Goal: Transaction & Acquisition: Purchase product/service

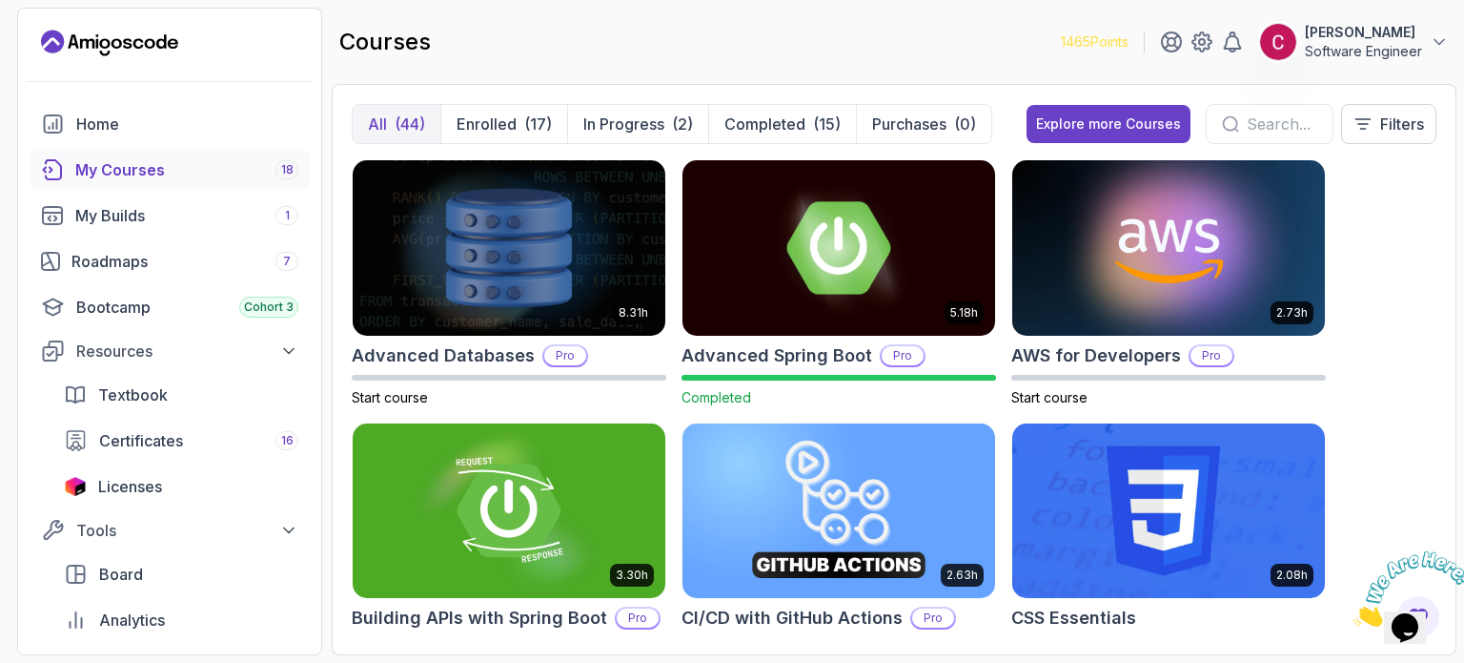
scroll to position [23, 0]
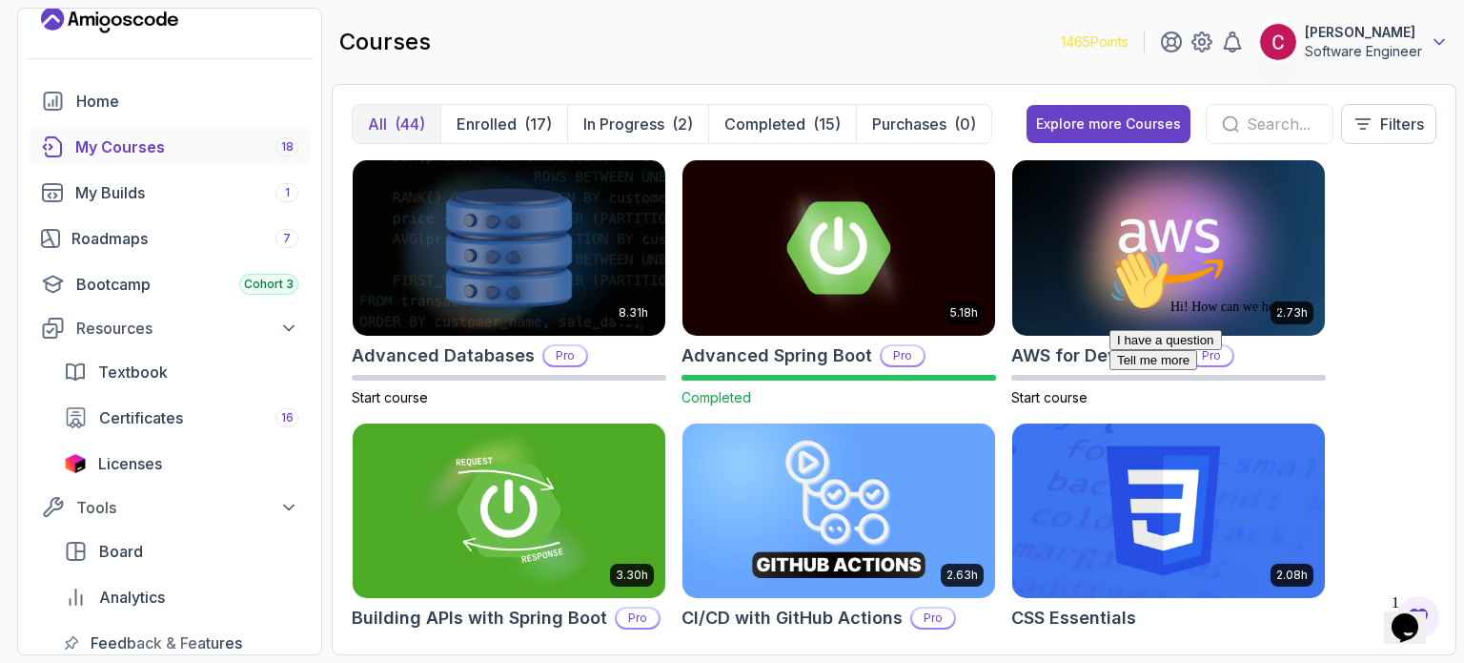
click at [1444, 42] on icon at bounding box center [1439, 41] width 19 height 19
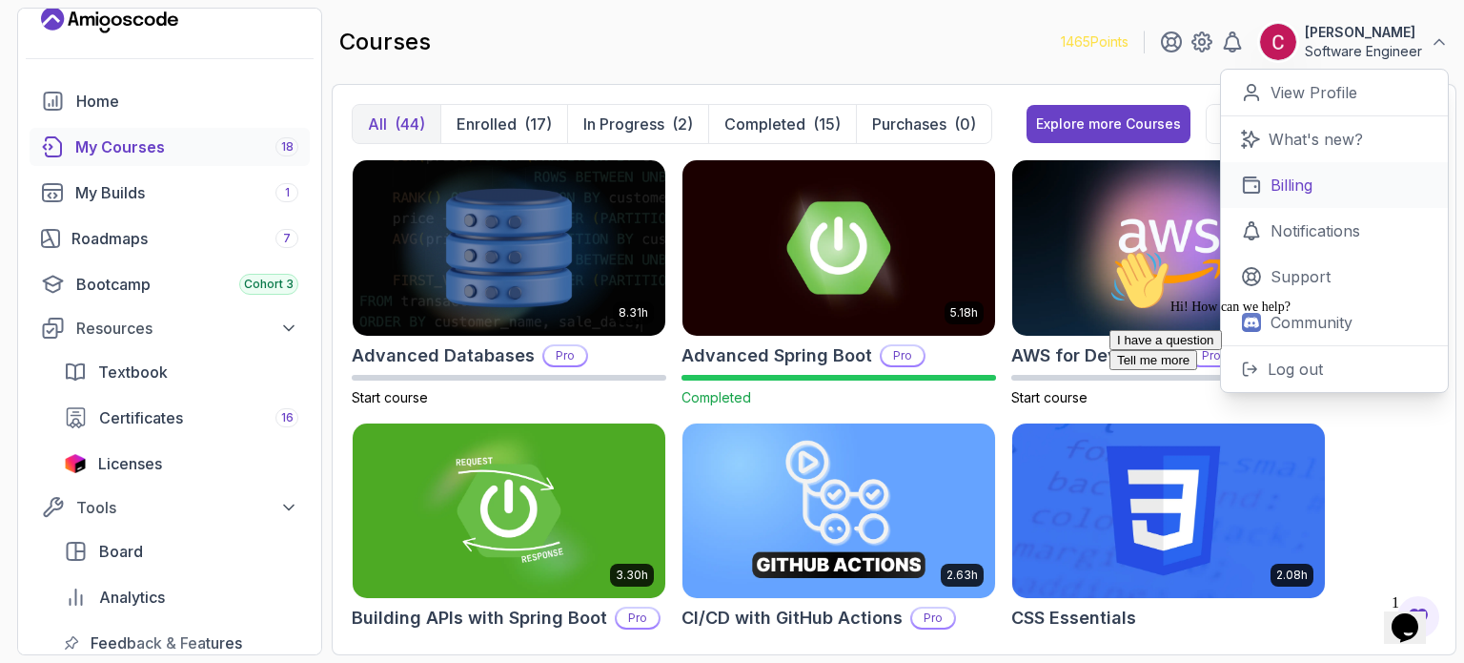
click at [1295, 174] on p "Billing" at bounding box center [1292, 185] width 42 height 23
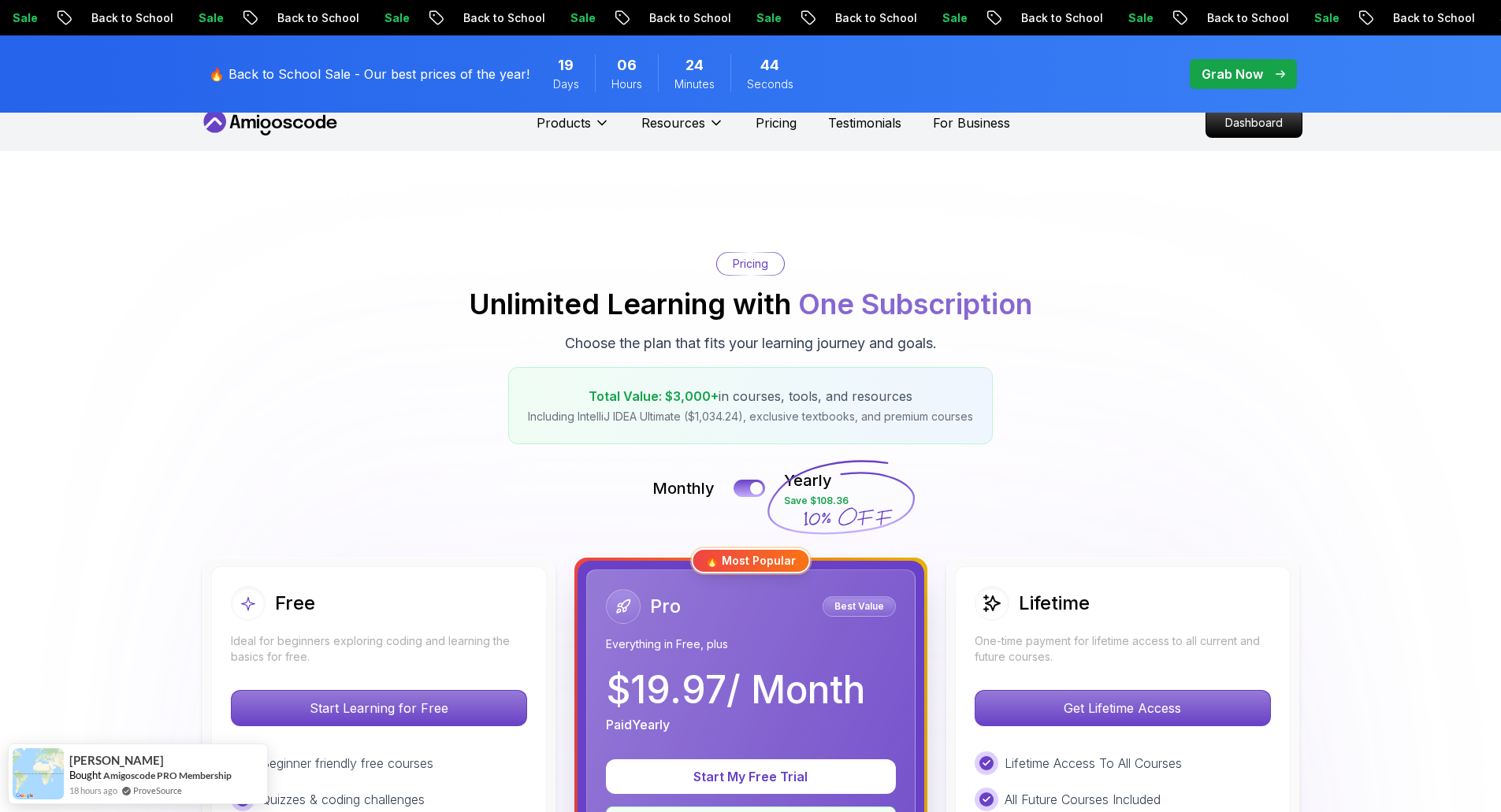
scroll to position [256, 0]
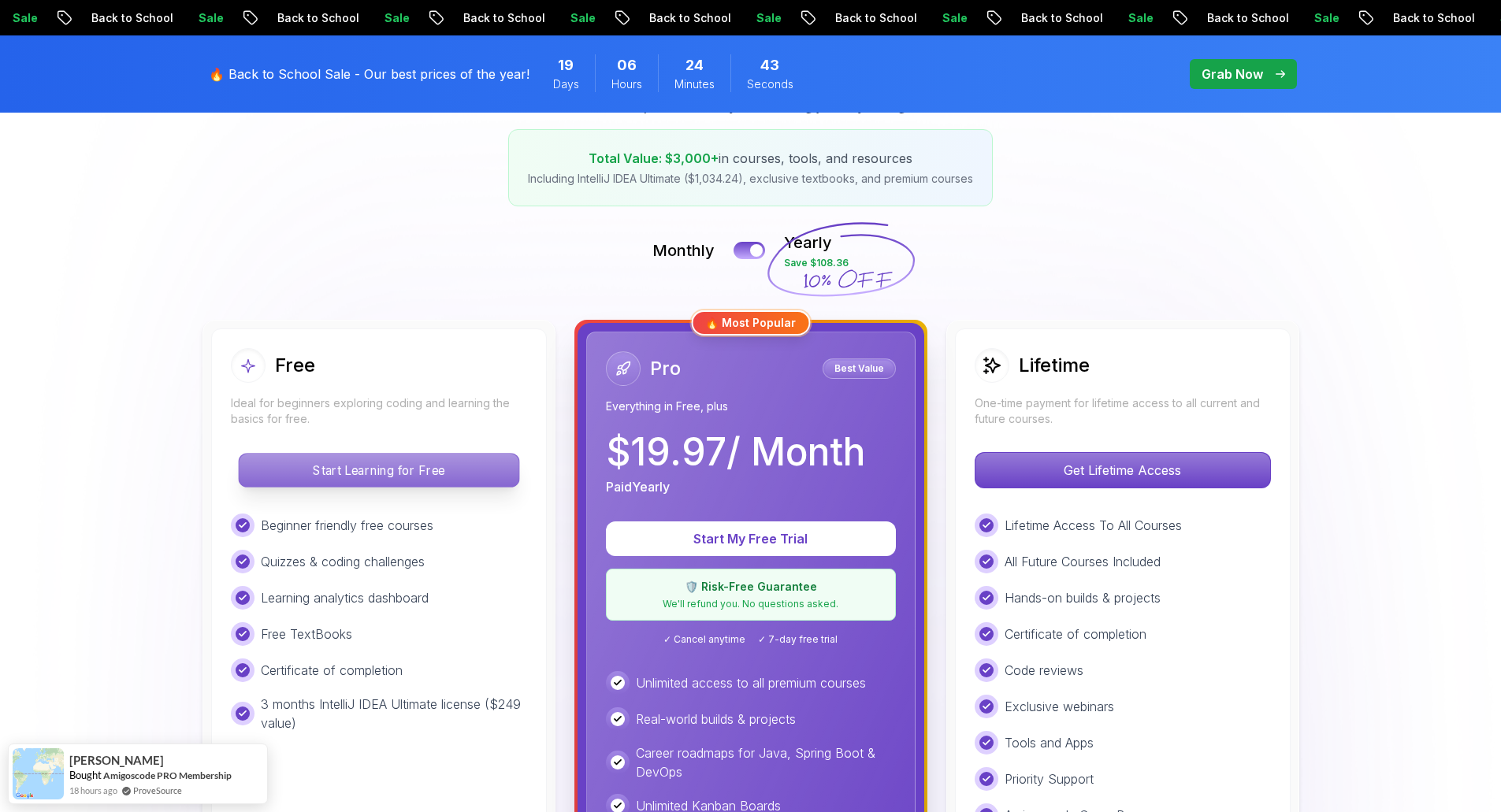
click at [411, 475] on p "Start Learning for Free" at bounding box center [379, 470] width 279 height 33
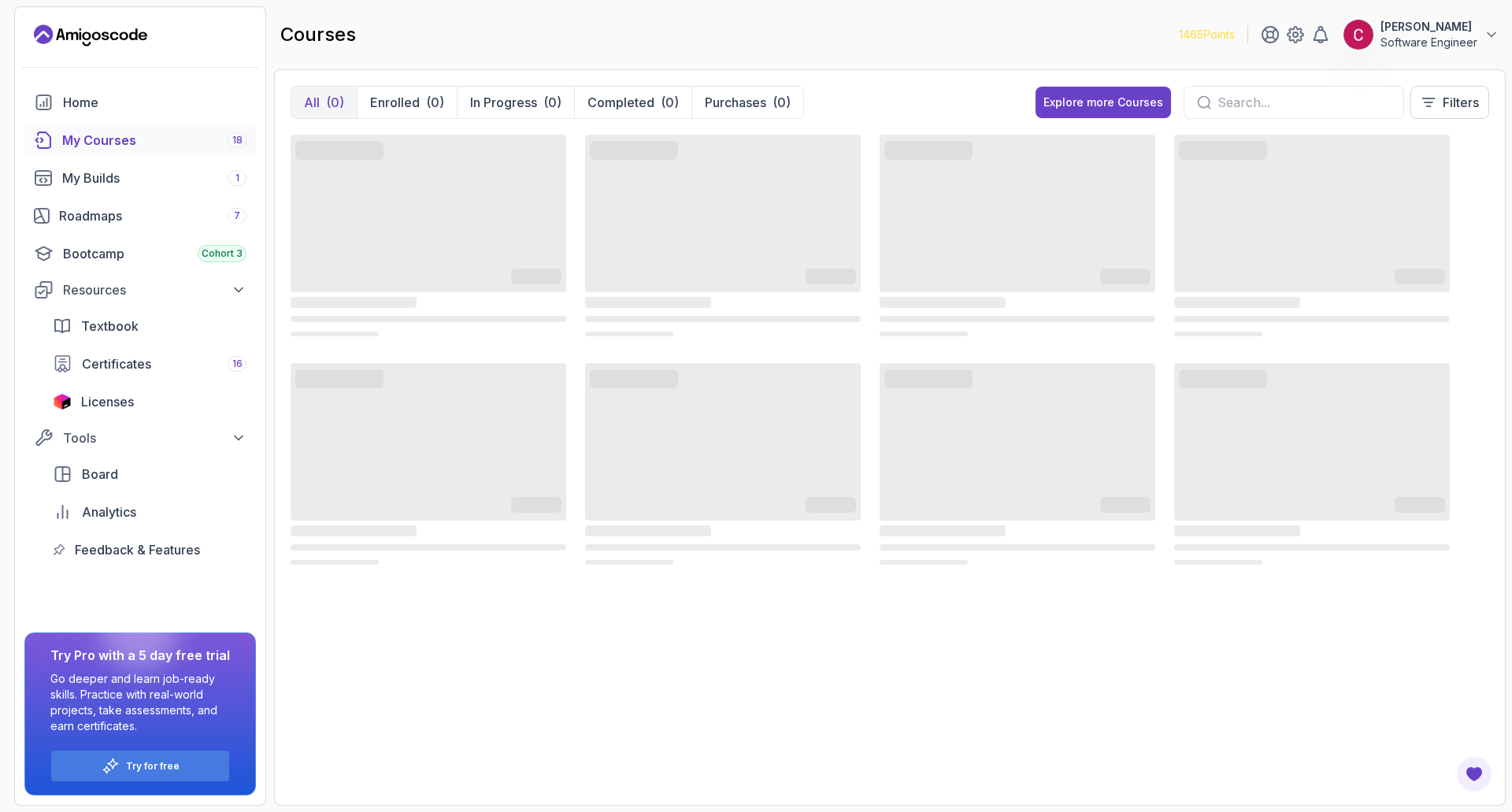
click at [1208, 34] on p "[PERSON_NAME]" at bounding box center [1428, 26] width 97 height 16
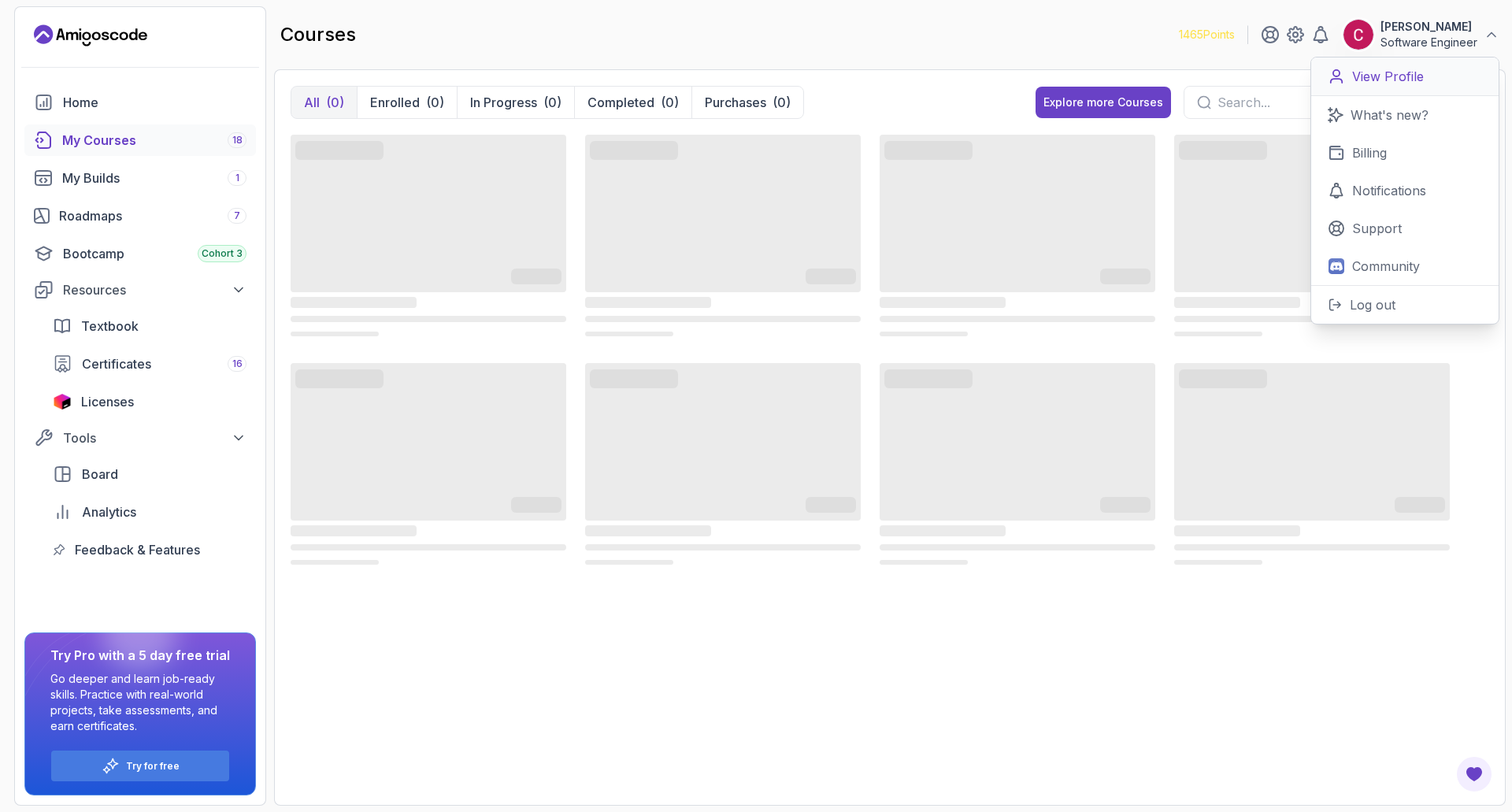
click at [1208, 76] on p "View Profile" at bounding box center [1387, 76] width 72 height 19
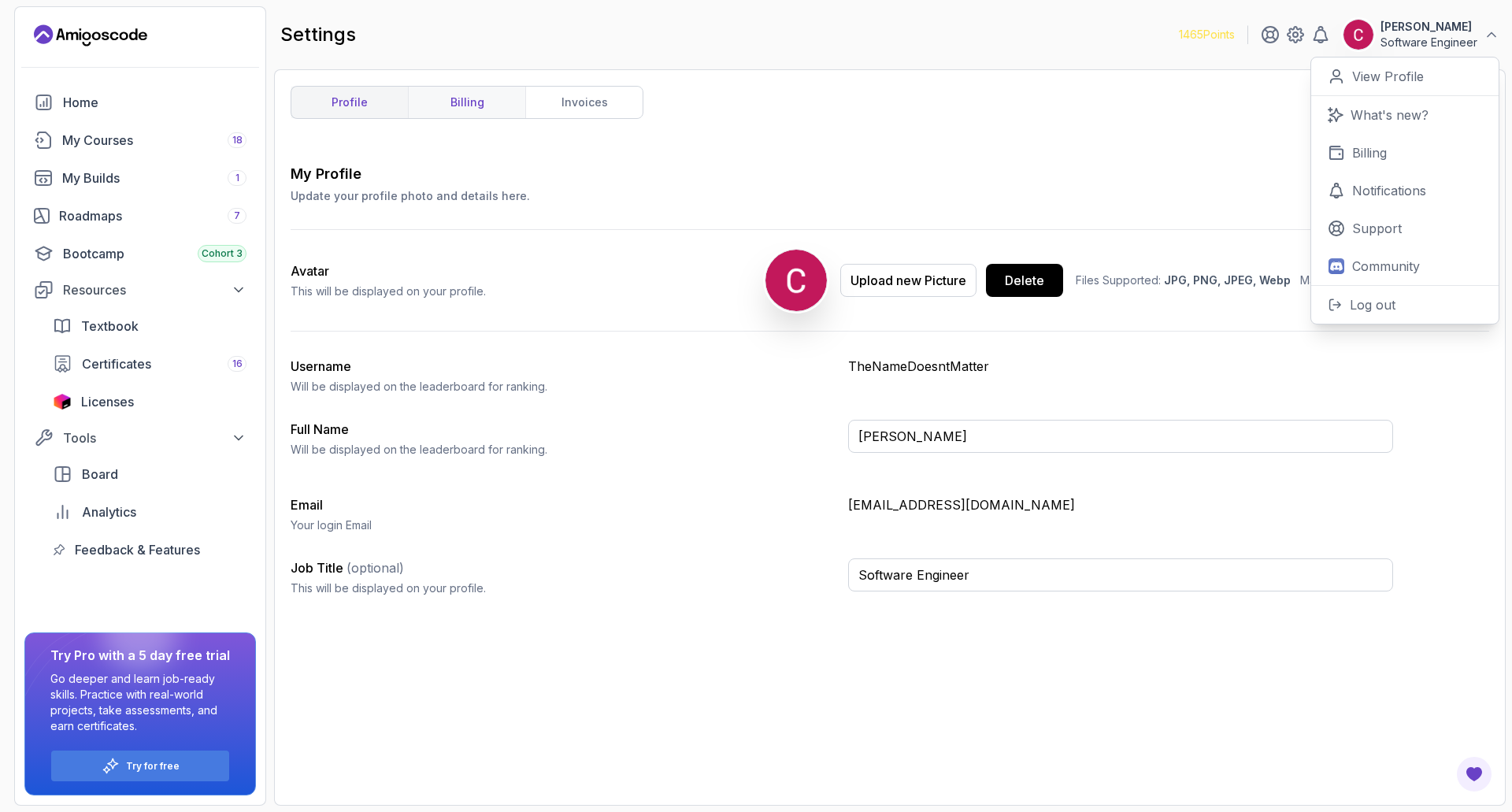
click at [459, 107] on link "billing" at bounding box center [467, 102] width 117 height 31
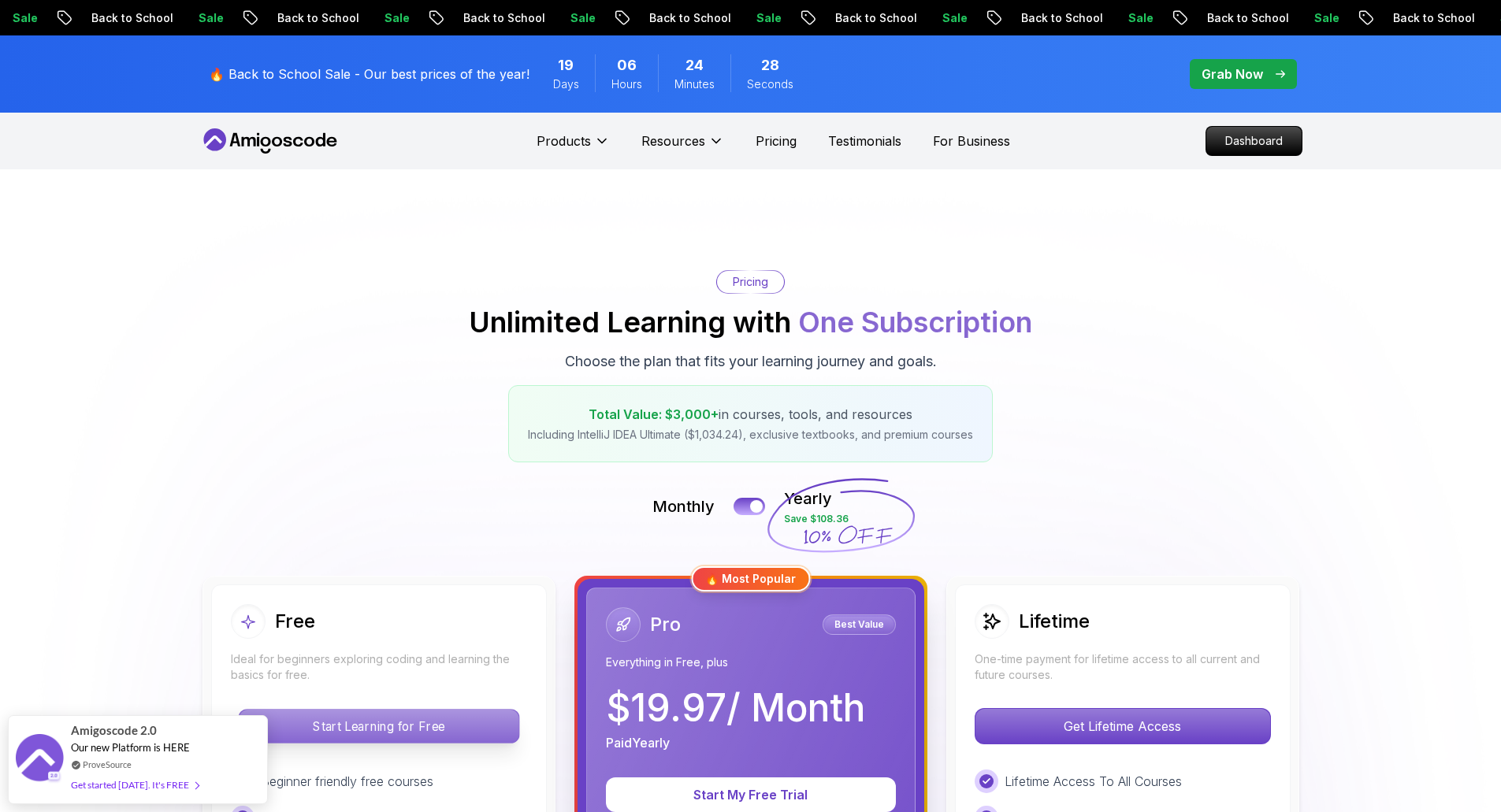
click at [356, 547] on p "Start Learning for Free" at bounding box center [379, 726] width 279 height 33
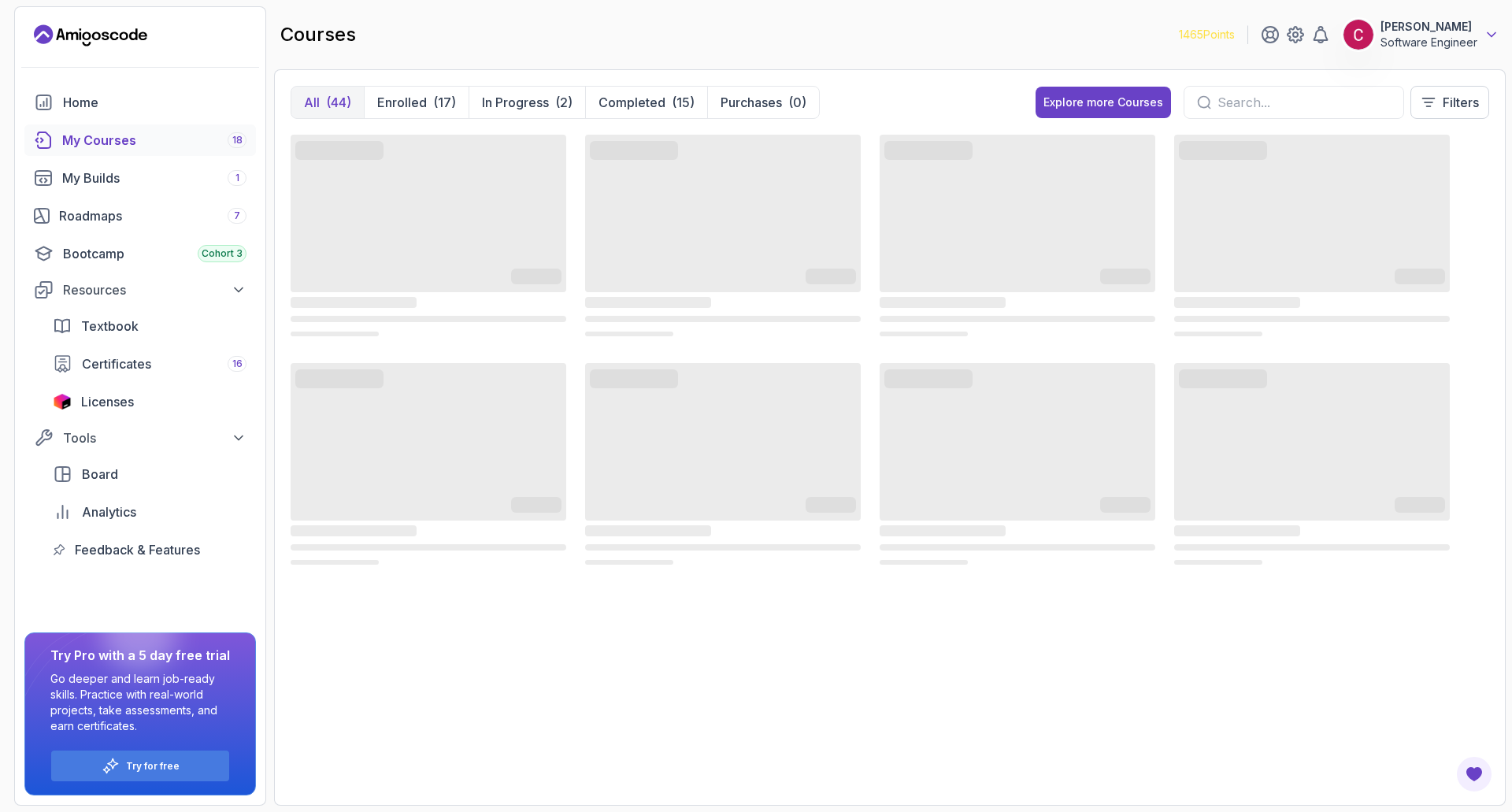
click at [1208, 29] on icon at bounding box center [1491, 34] width 16 height 16
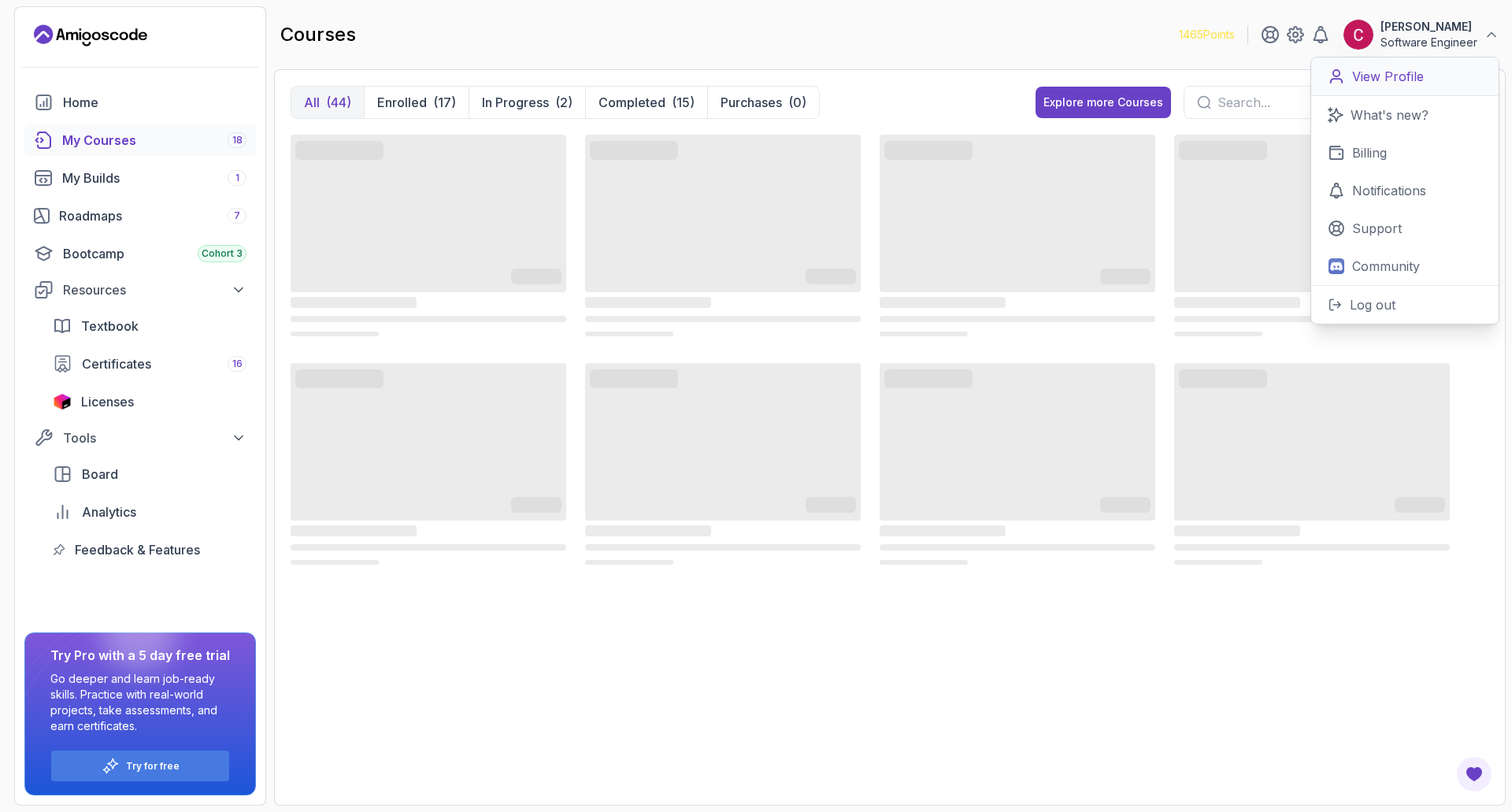
click at [1208, 88] on link "View Profile" at bounding box center [1404, 77] width 187 height 39
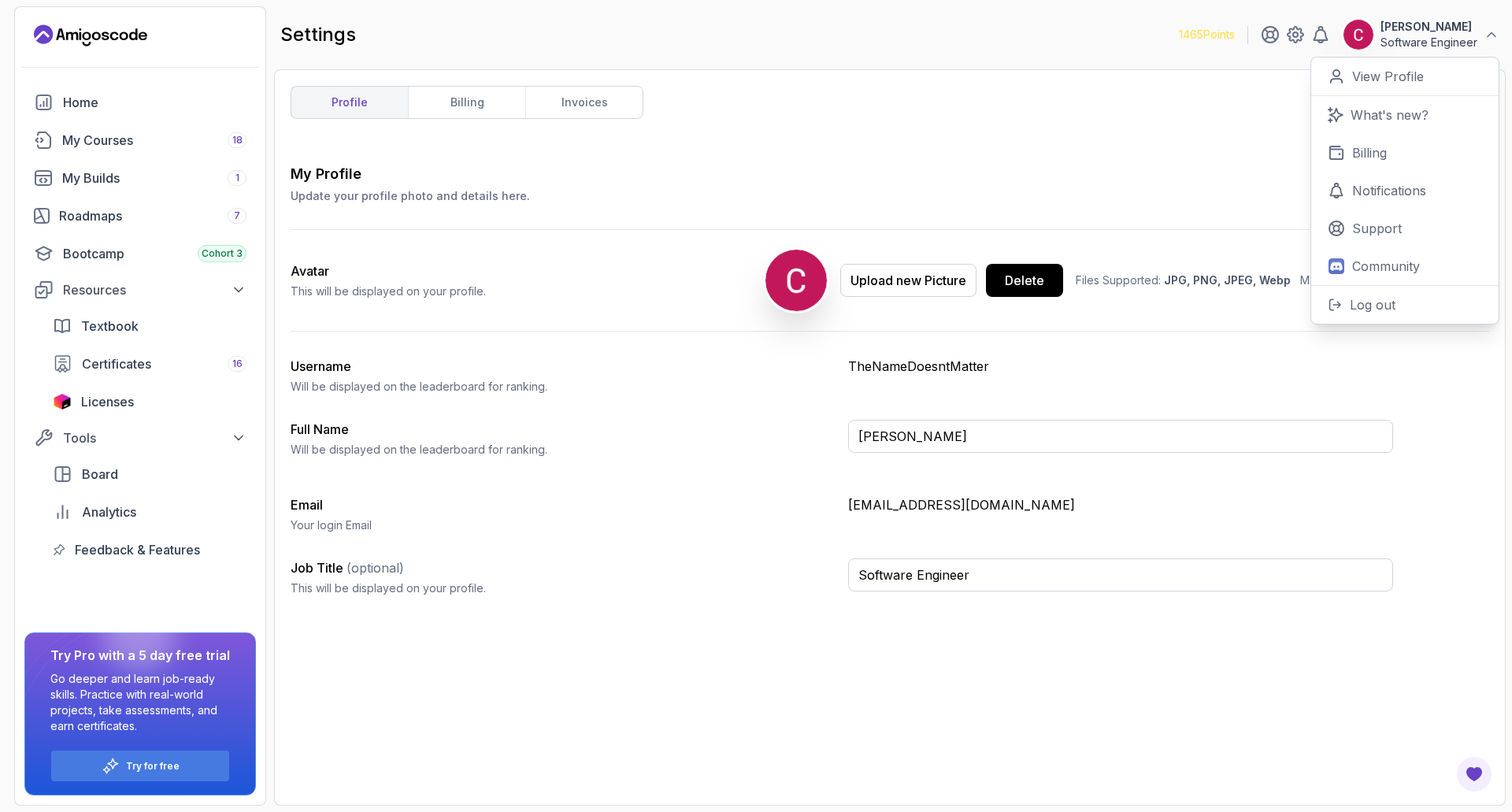
click at [590, 85] on div "profile billing invoices My Profile Update your profile photo and details here.…" at bounding box center [889, 437] width 1231 height 736
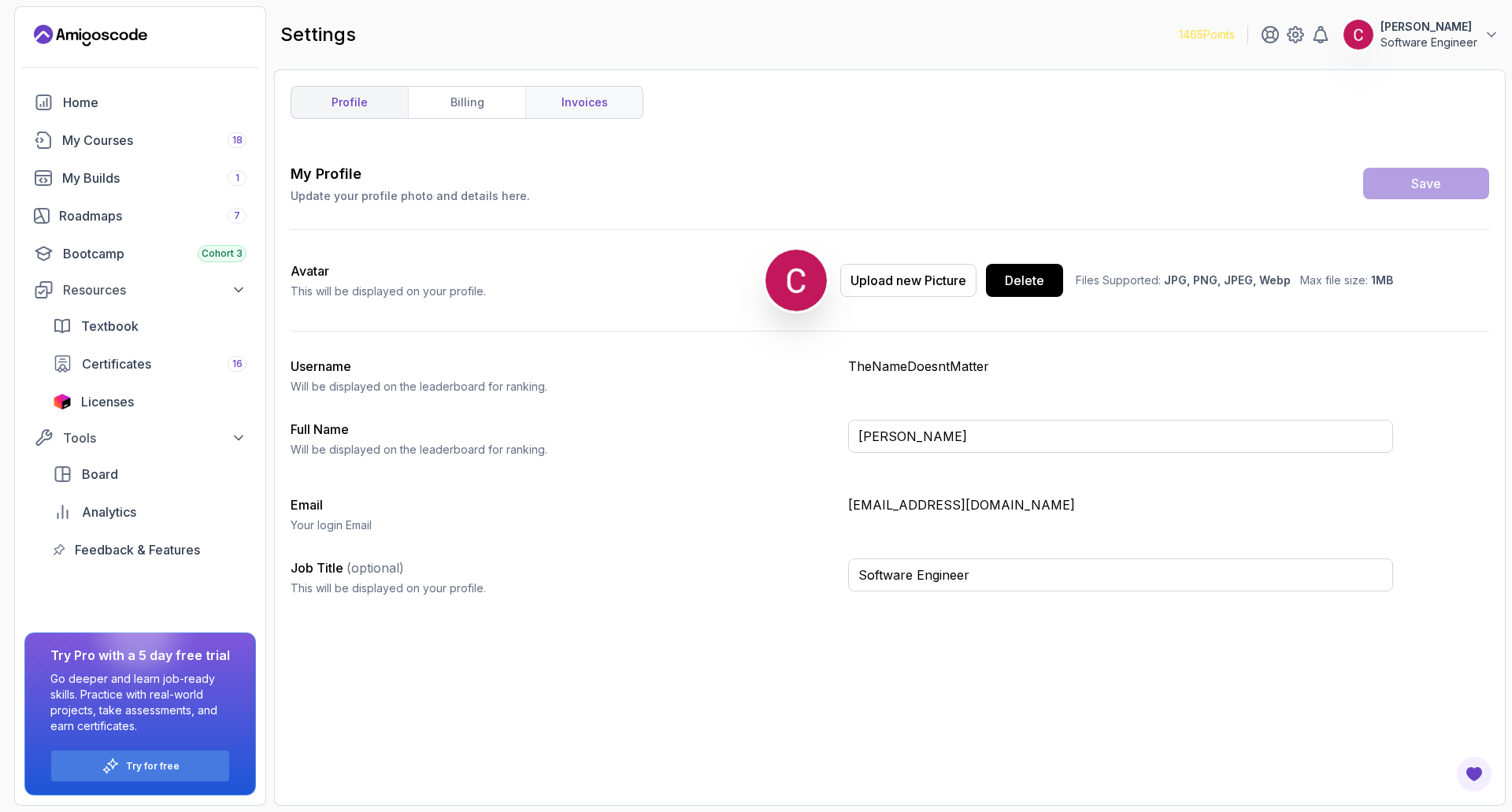
click at [581, 102] on link "invoices" at bounding box center [584, 102] width 117 height 31
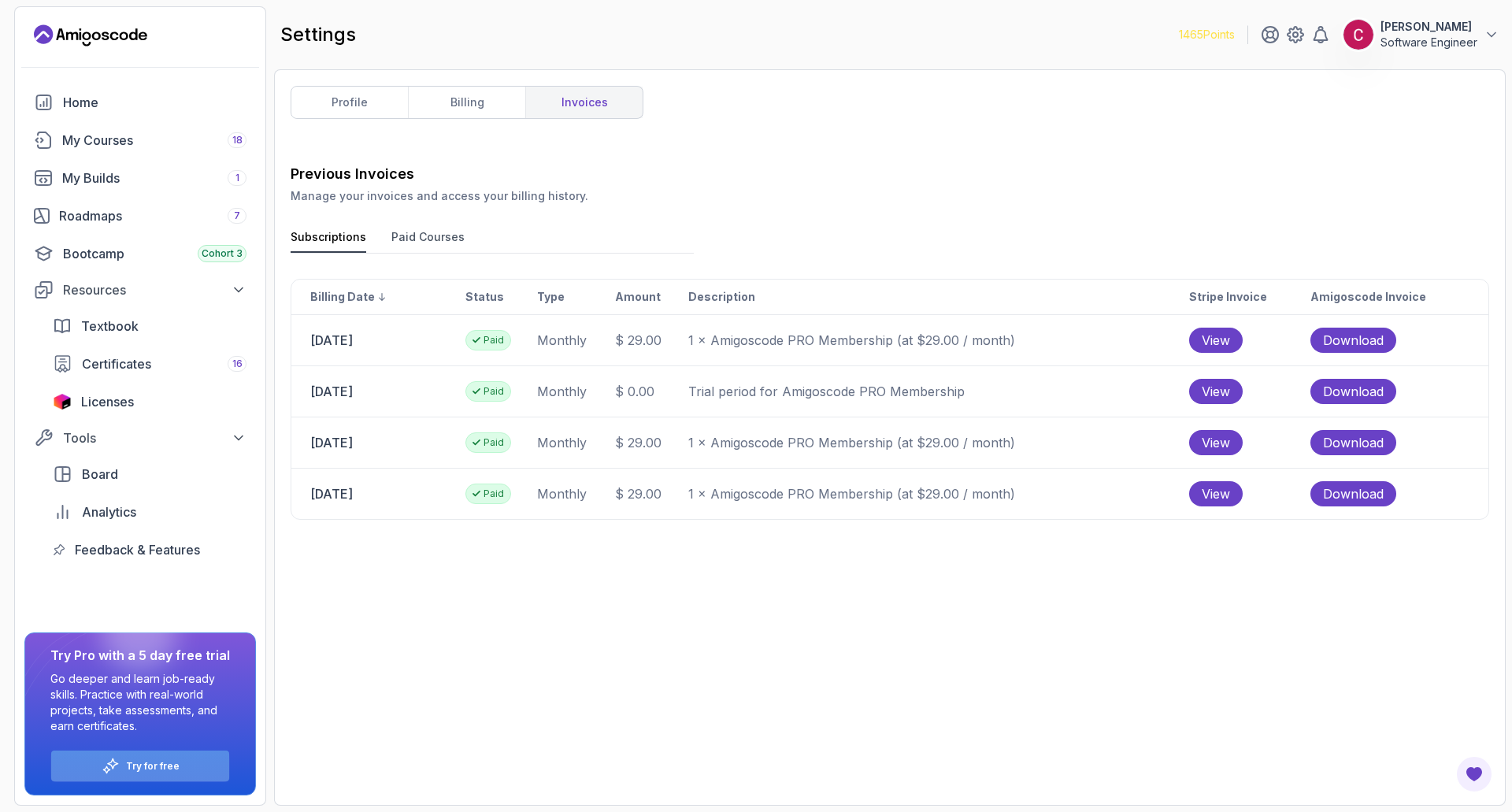
click at [150, 547] on div "Try for free" at bounding box center [140, 766] width 178 height 31
click at [147, 547] on p "Try for free" at bounding box center [153, 766] width 54 height 12
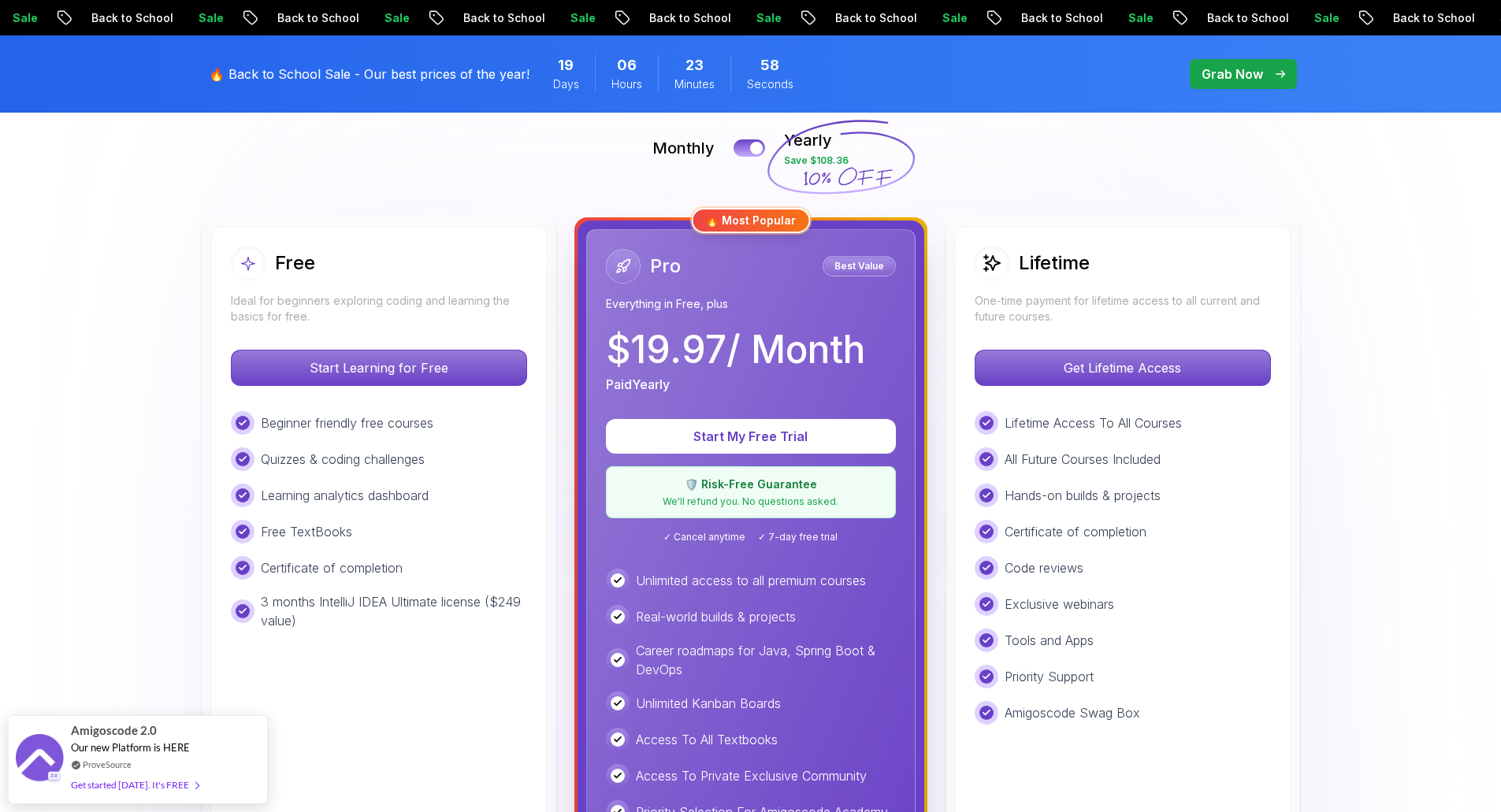
scroll to position [354, 0]
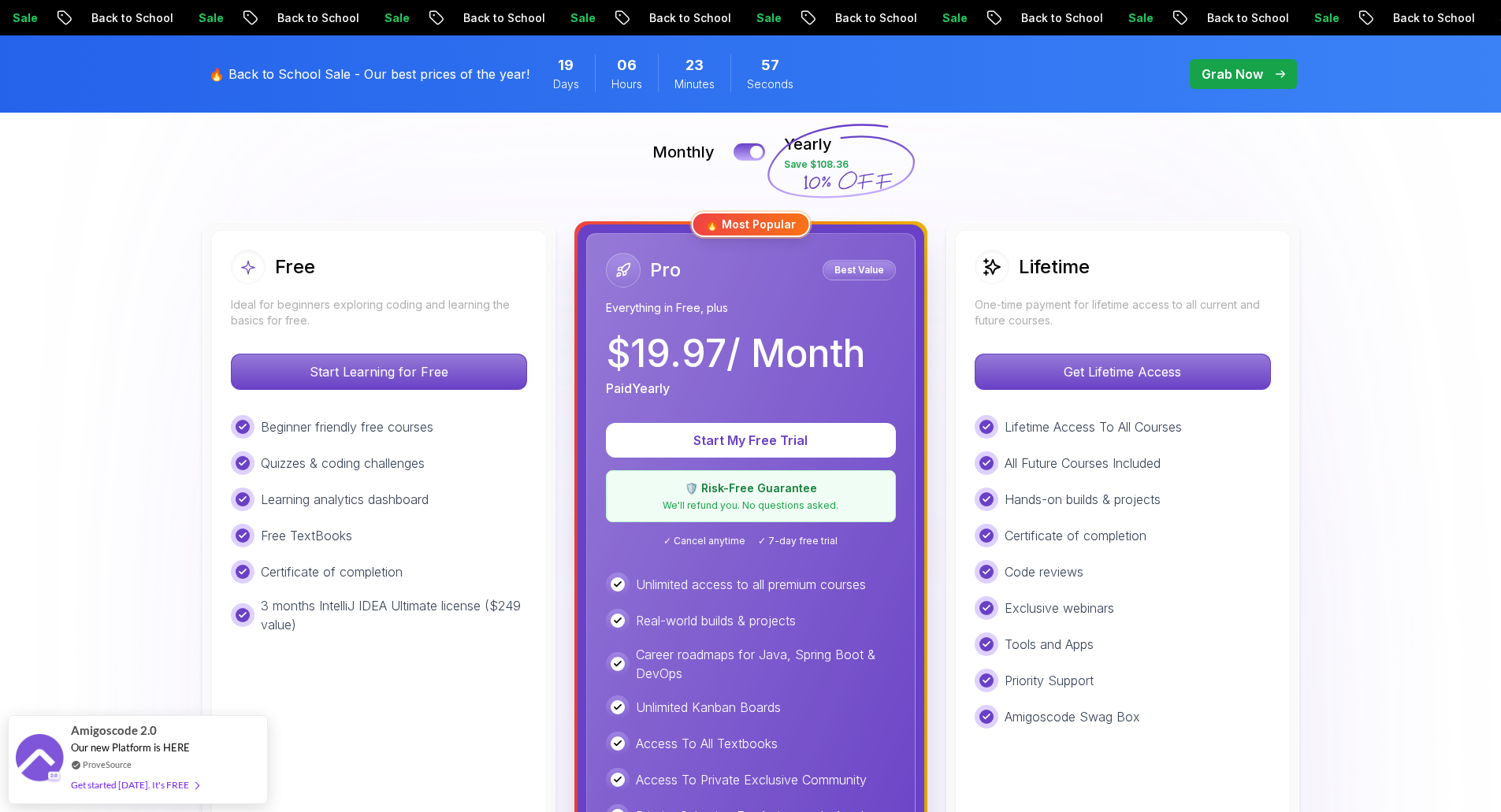
click at [722, 148] on div "Monthly Yearly Save $108.36" at bounding box center [750, 152] width 1103 height 38
click at [736, 144] on div "Monthly Yearly Save $108.36" at bounding box center [750, 152] width 1103 height 38
click at [747, 150] on button at bounding box center [750, 152] width 33 height 18
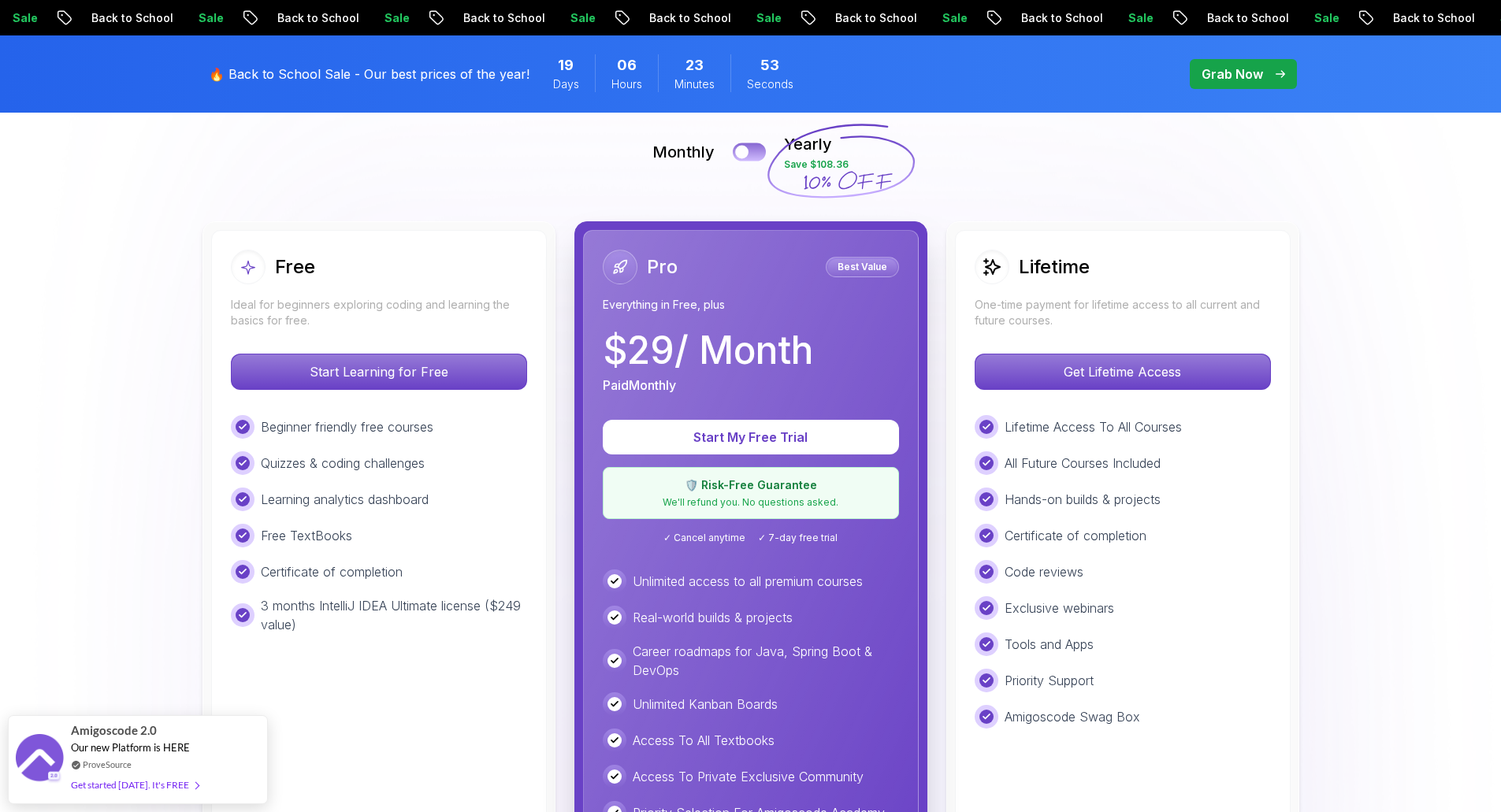
click at [747, 150] on div at bounding box center [742, 152] width 13 height 13
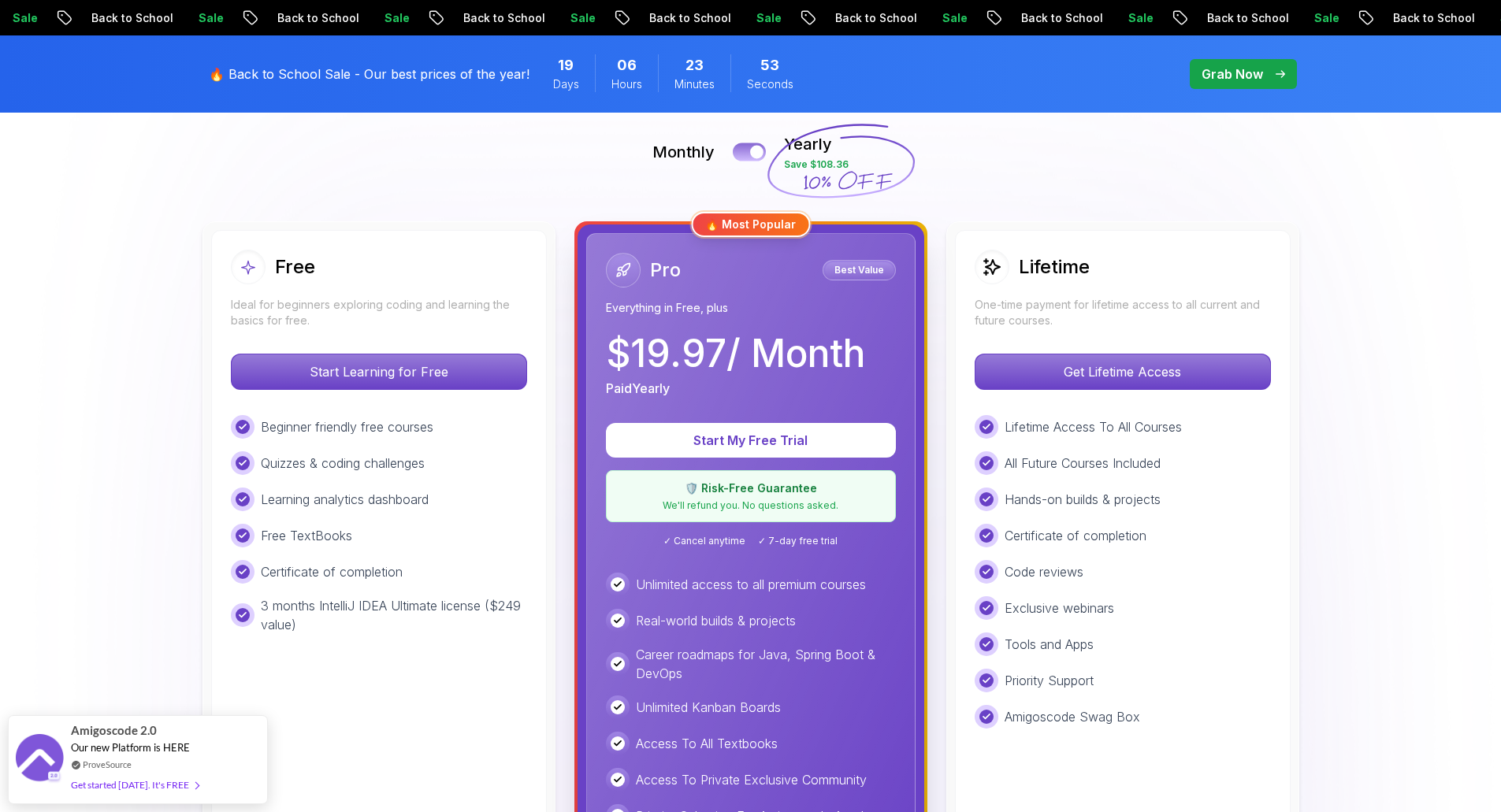
click at [747, 150] on button at bounding box center [750, 152] width 33 height 18
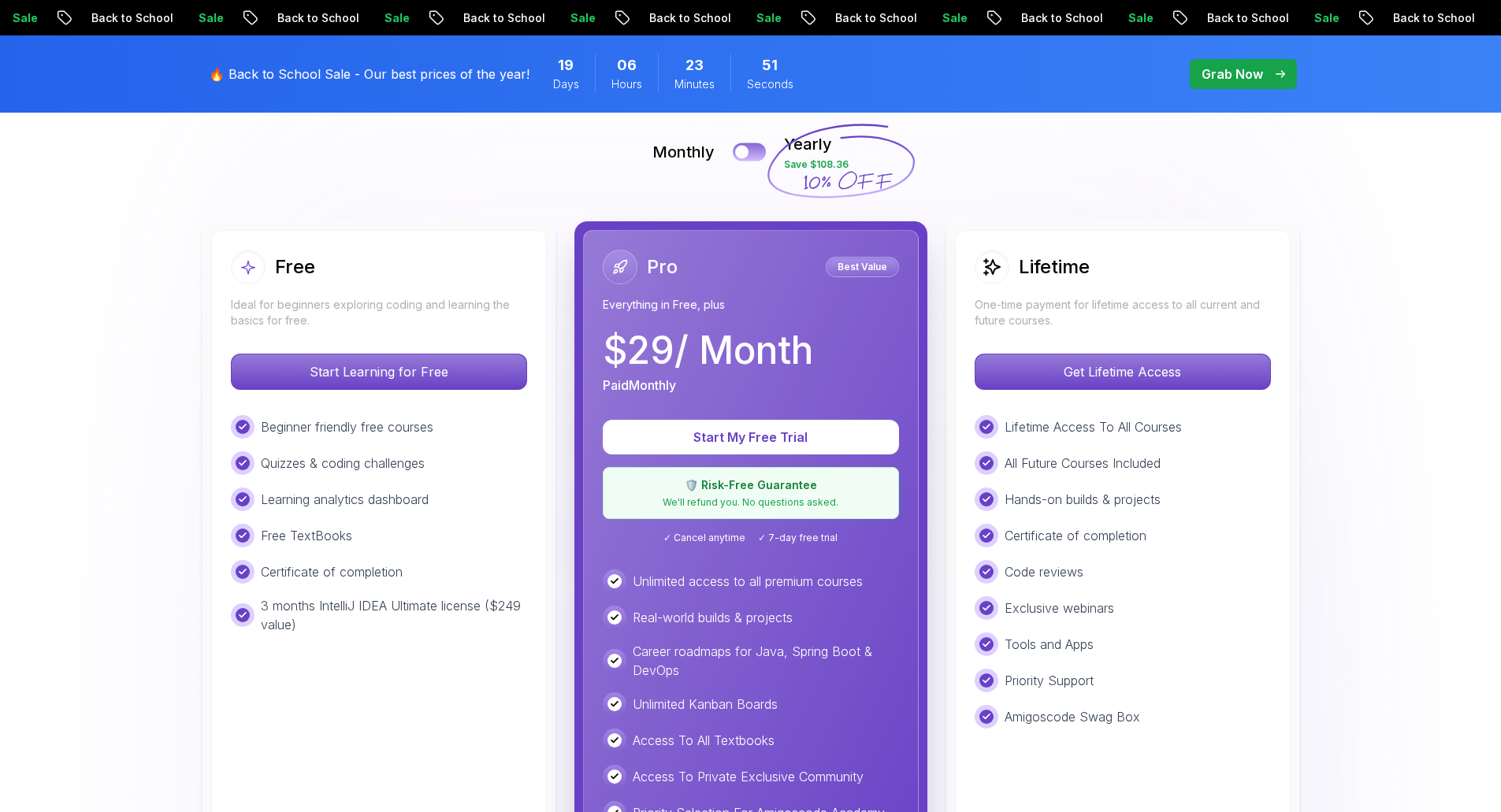
click at [747, 150] on div at bounding box center [742, 152] width 13 height 13
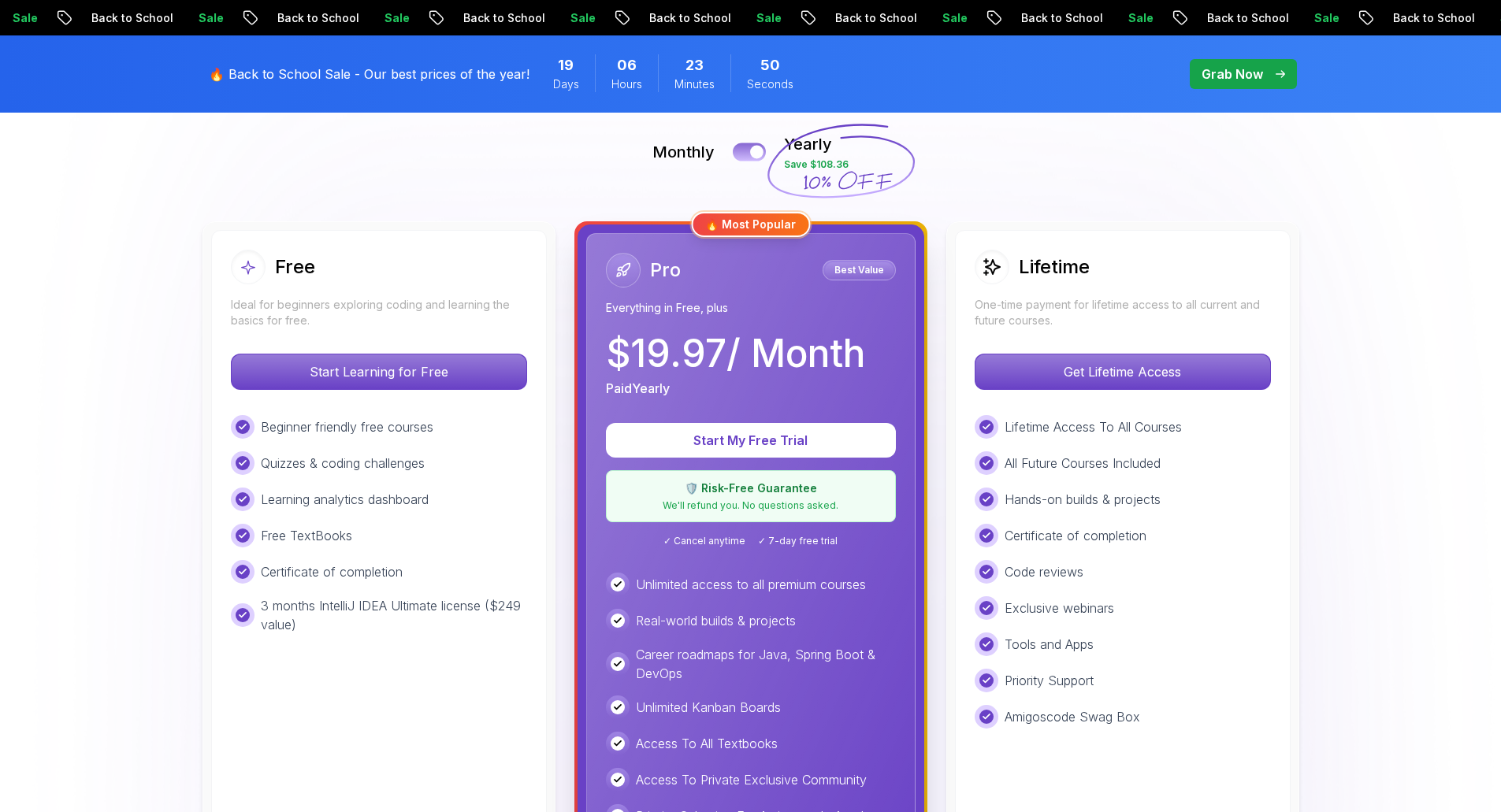
click at [747, 150] on button at bounding box center [750, 152] width 33 height 18
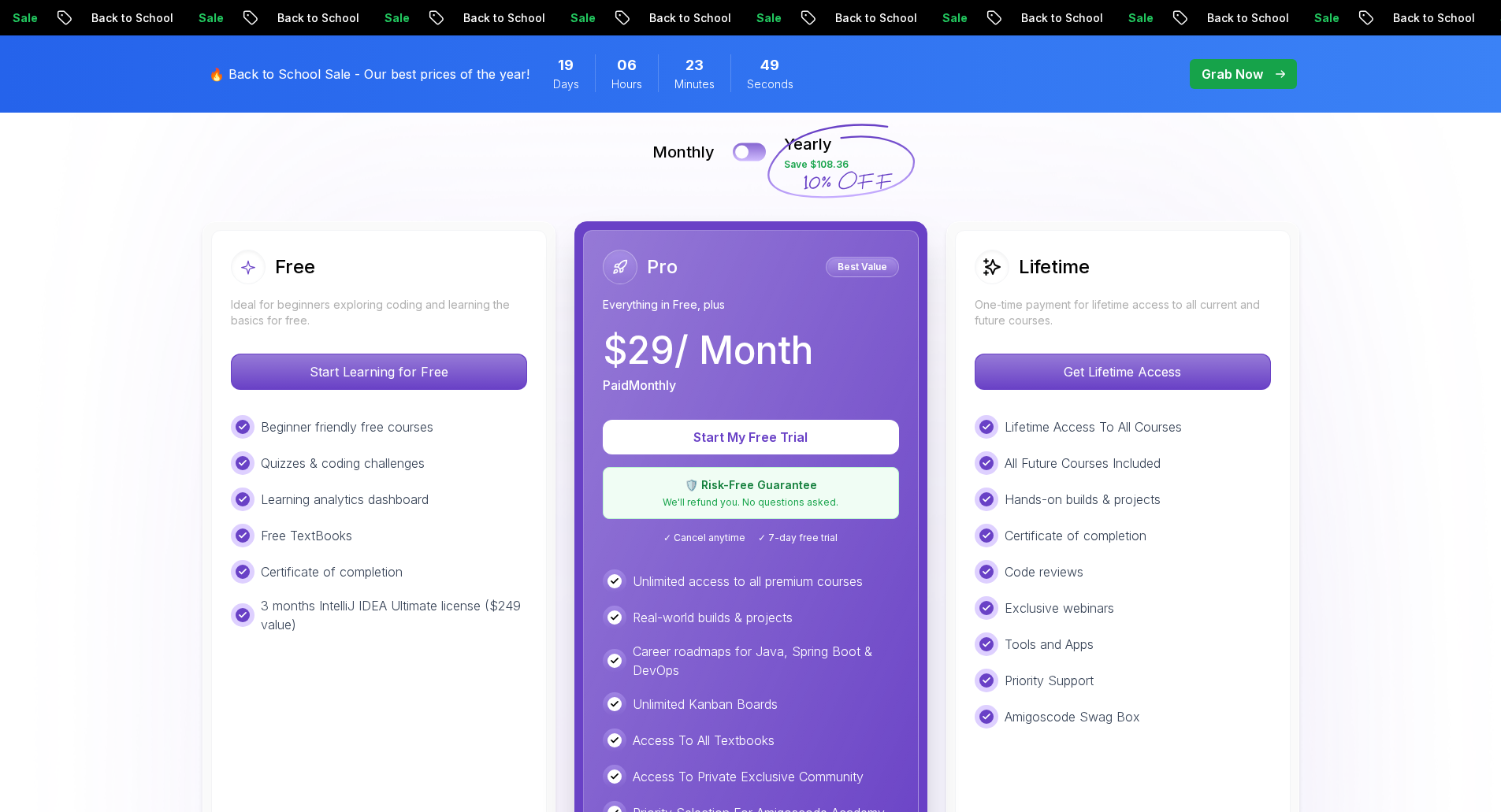
click at [747, 150] on div at bounding box center [742, 152] width 13 height 13
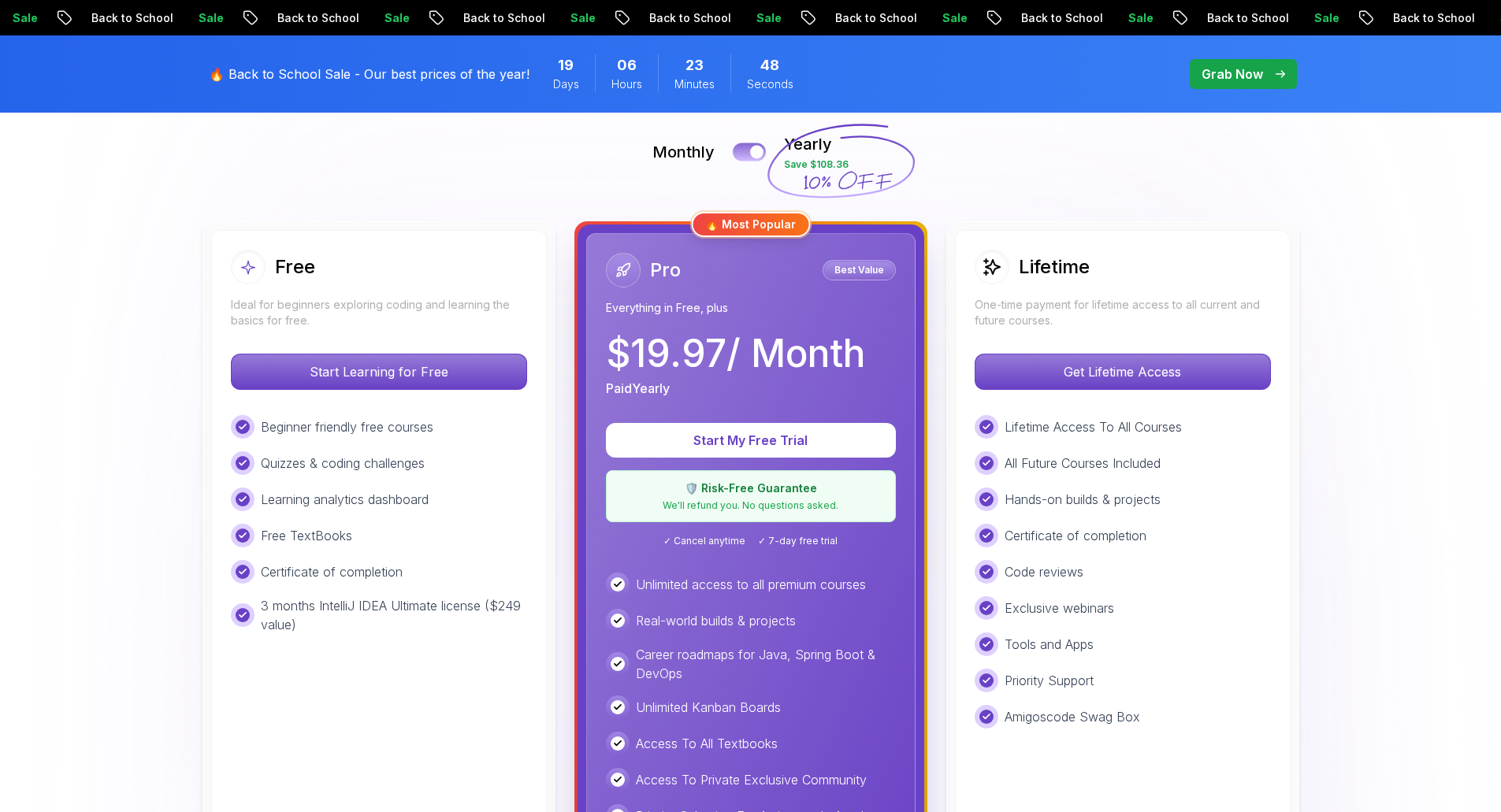
click at [747, 150] on button at bounding box center [750, 152] width 33 height 18
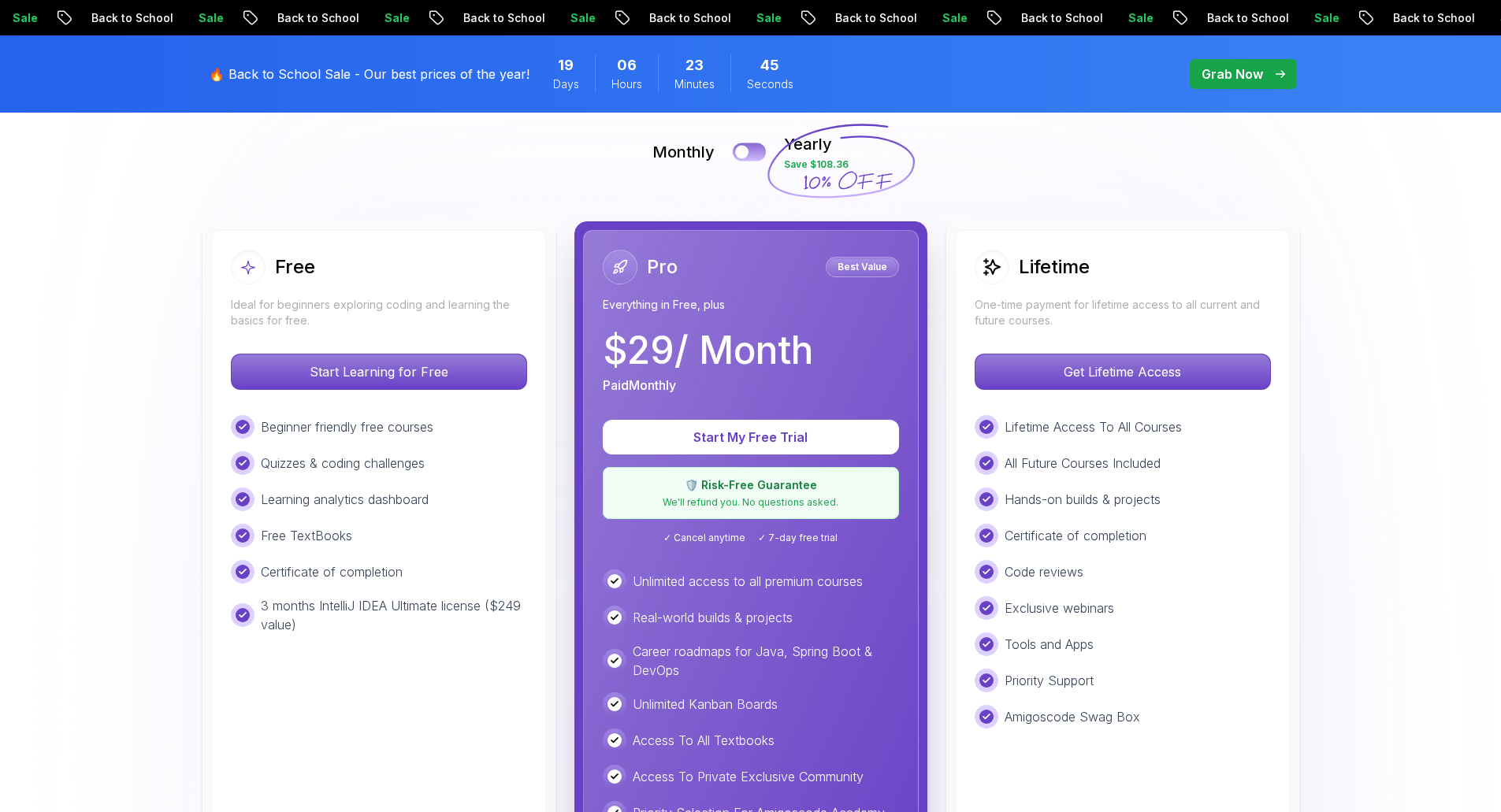
click at [747, 150] on div at bounding box center [742, 152] width 13 height 13
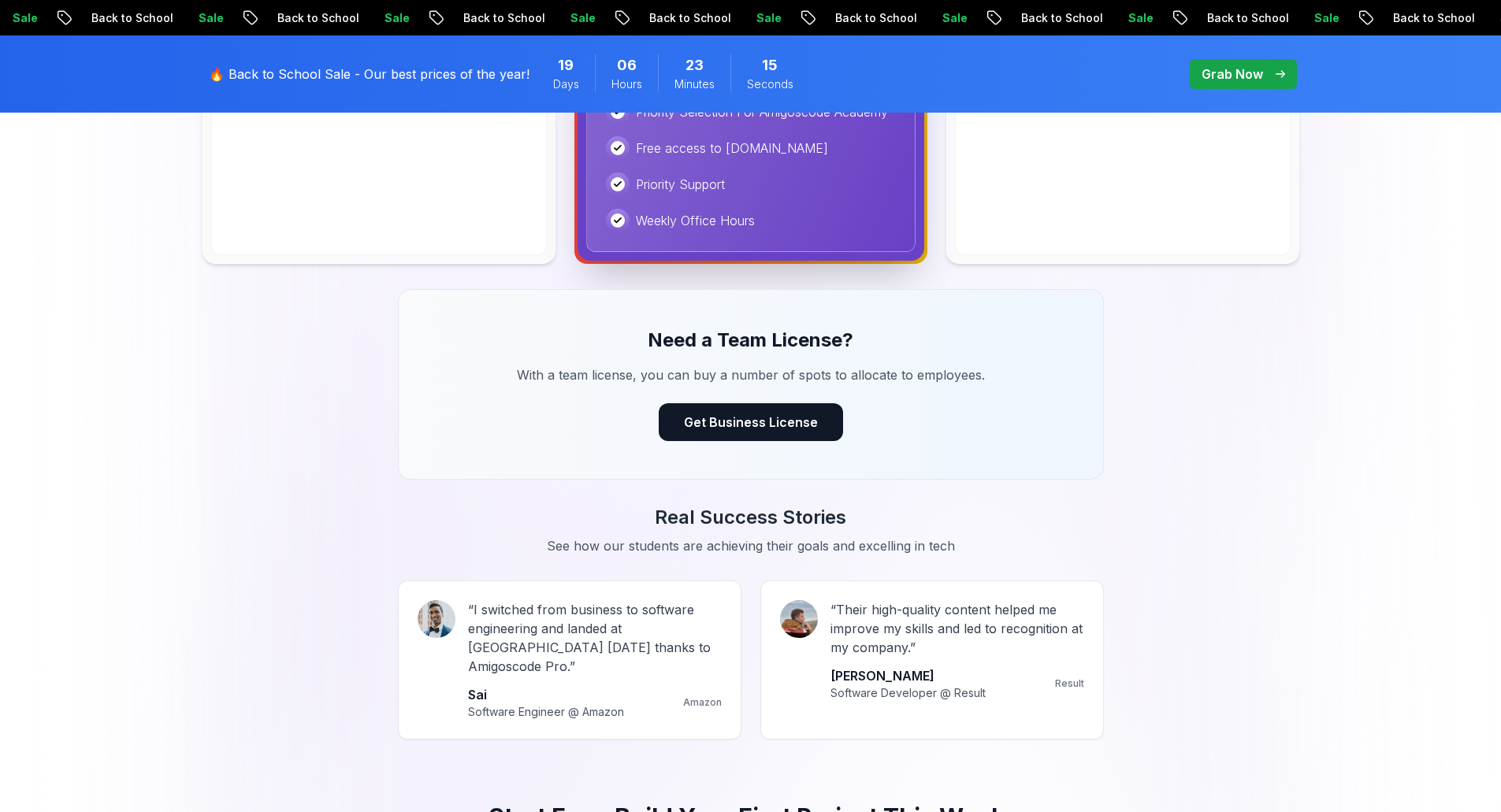
scroll to position [1063, 0]
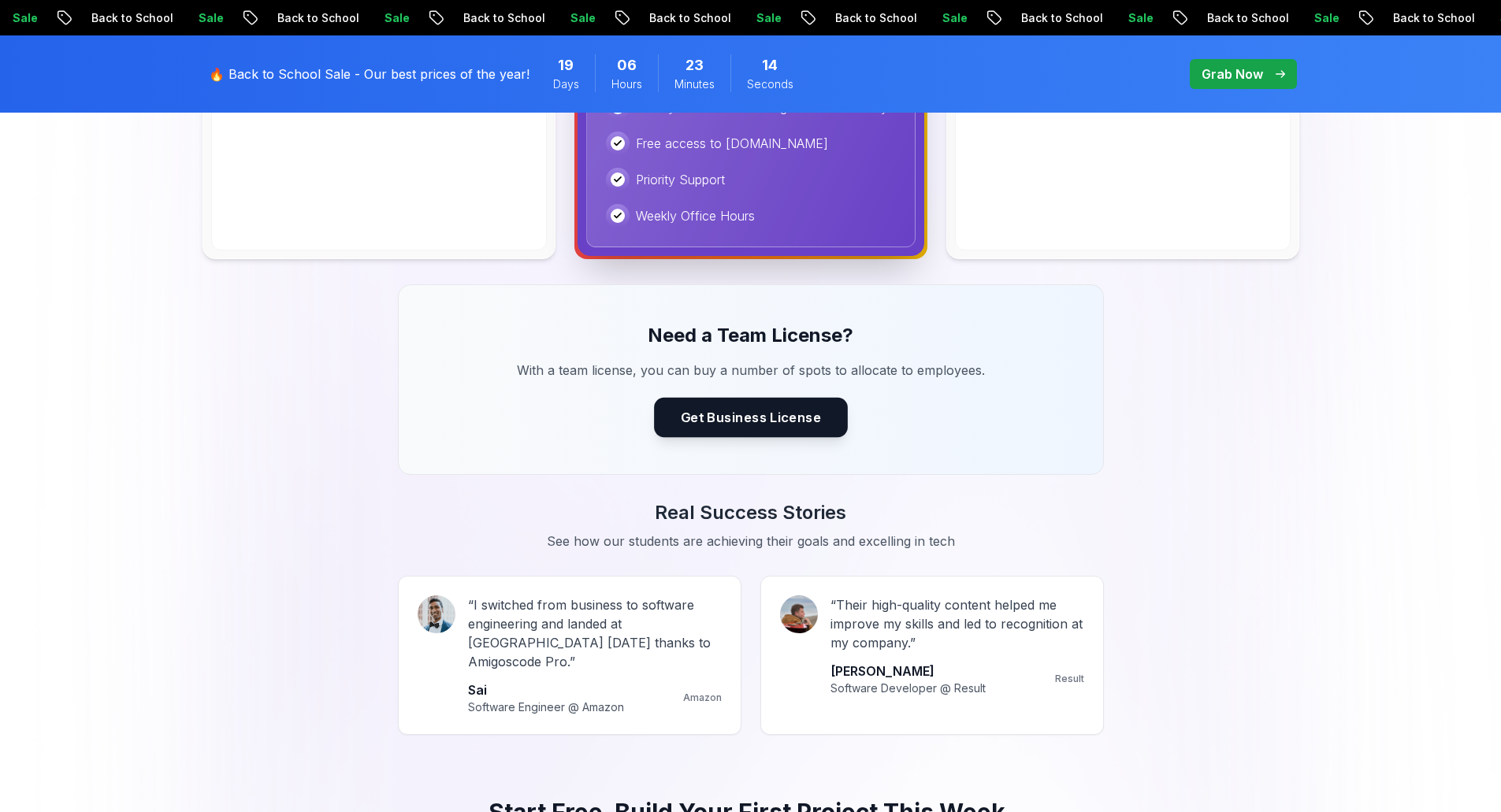
click at [687, 404] on button "Get Business License" at bounding box center [750, 417] width 194 height 40
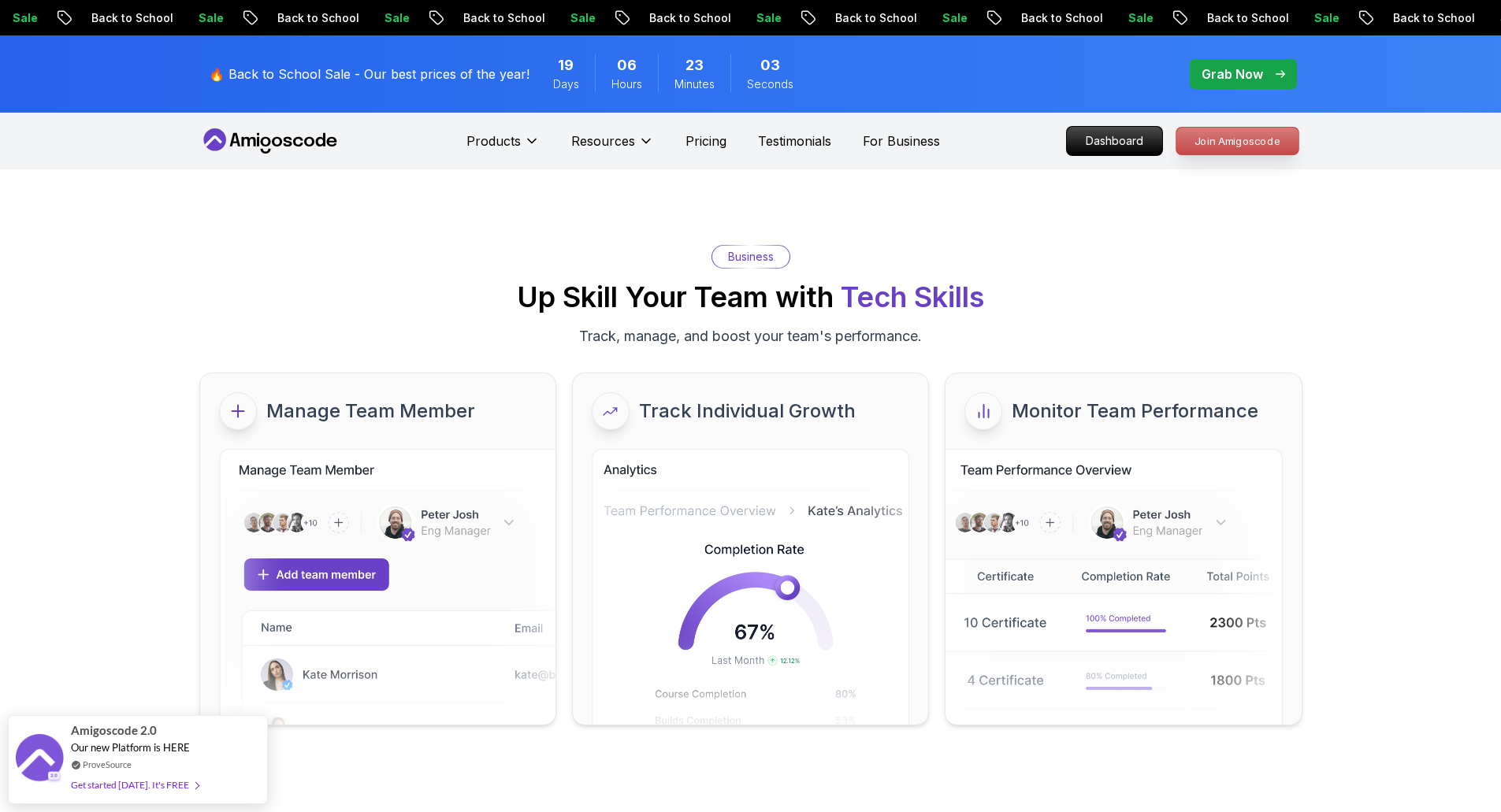
click at [1197, 127] on p "Join Amigoscode" at bounding box center [1237, 140] width 122 height 26
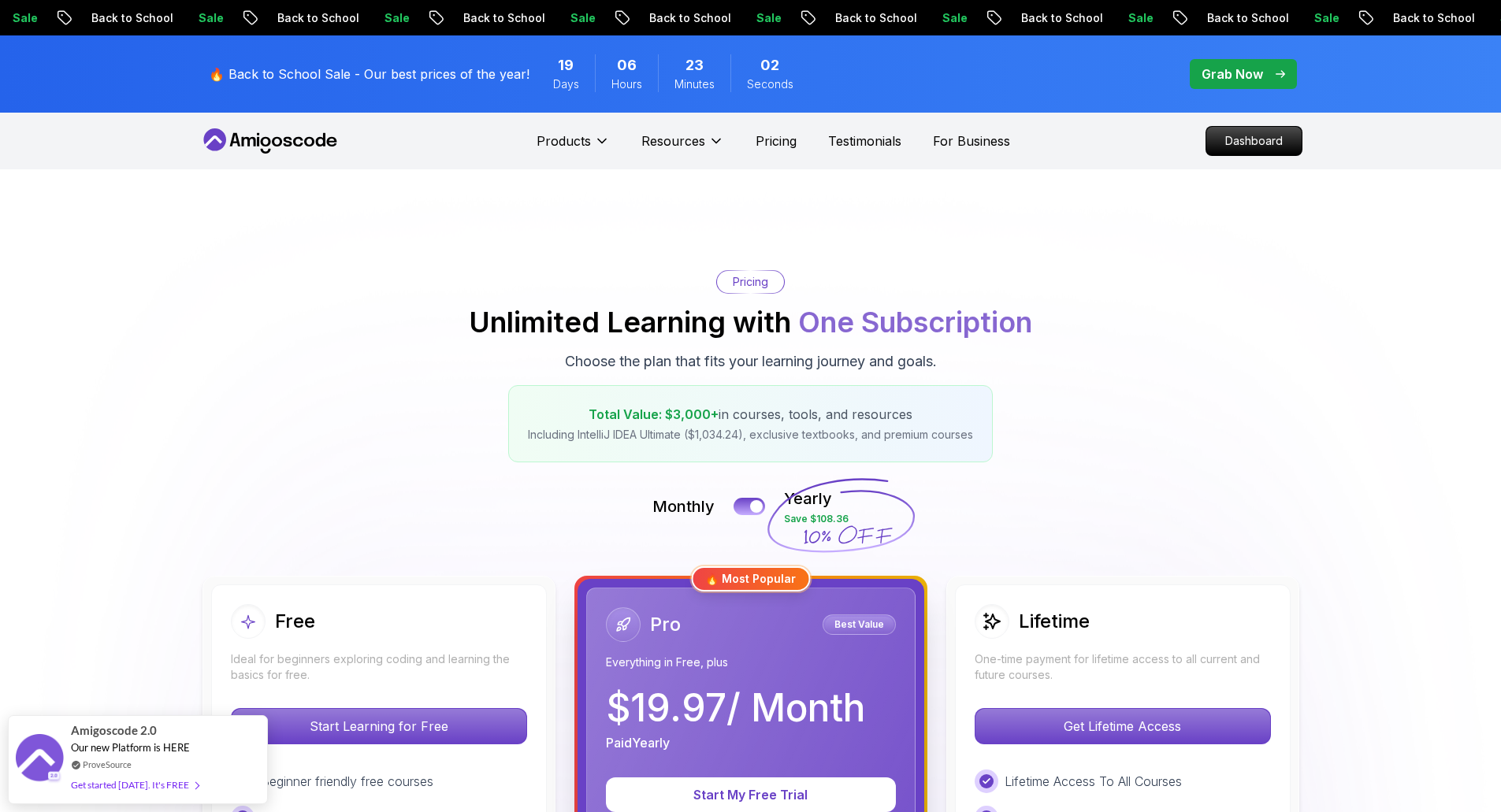
scroll to position [6, 0]
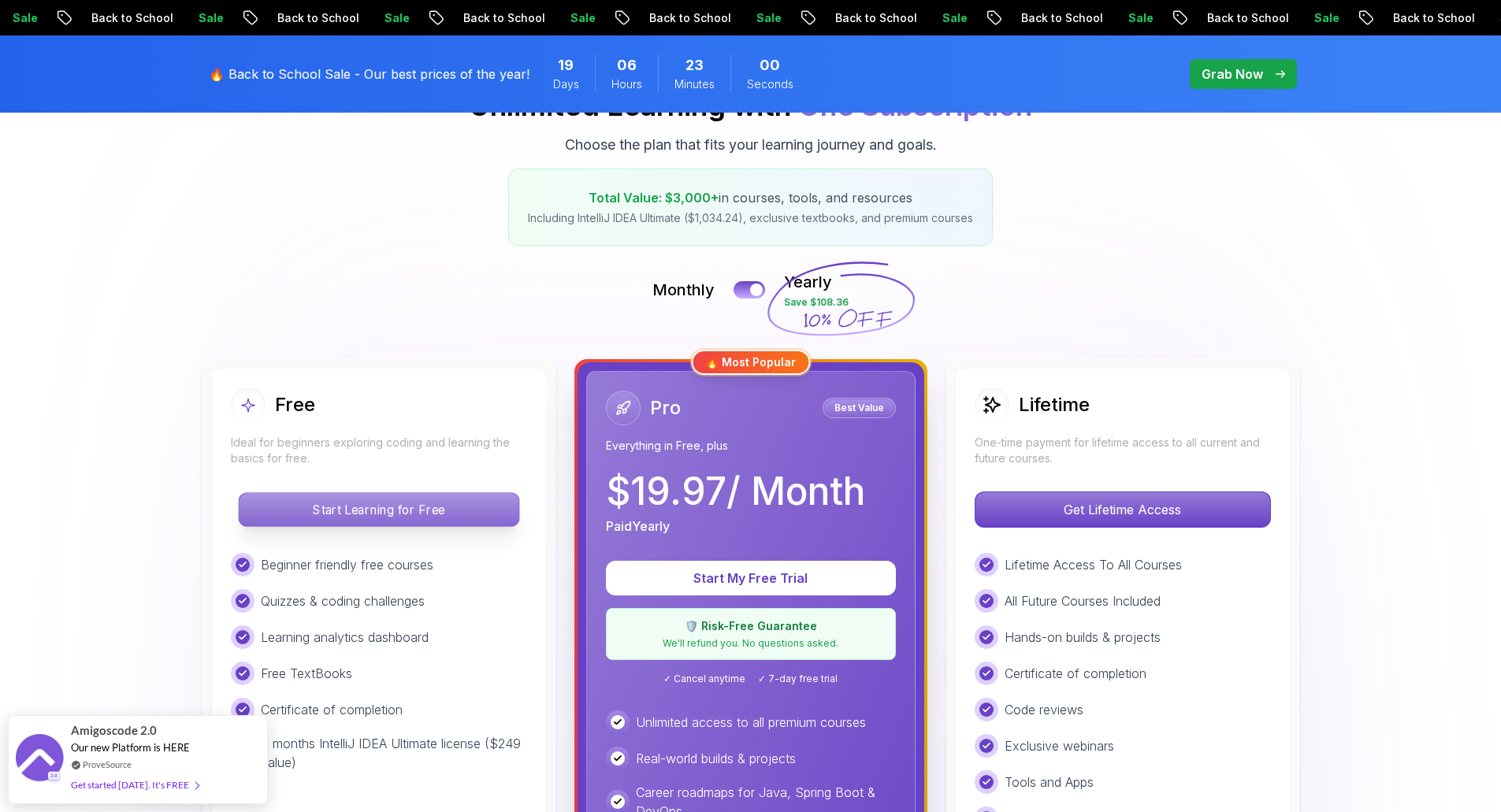
click at [365, 504] on p "Start Learning for Free" at bounding box center [379, 510] width 279 height 33
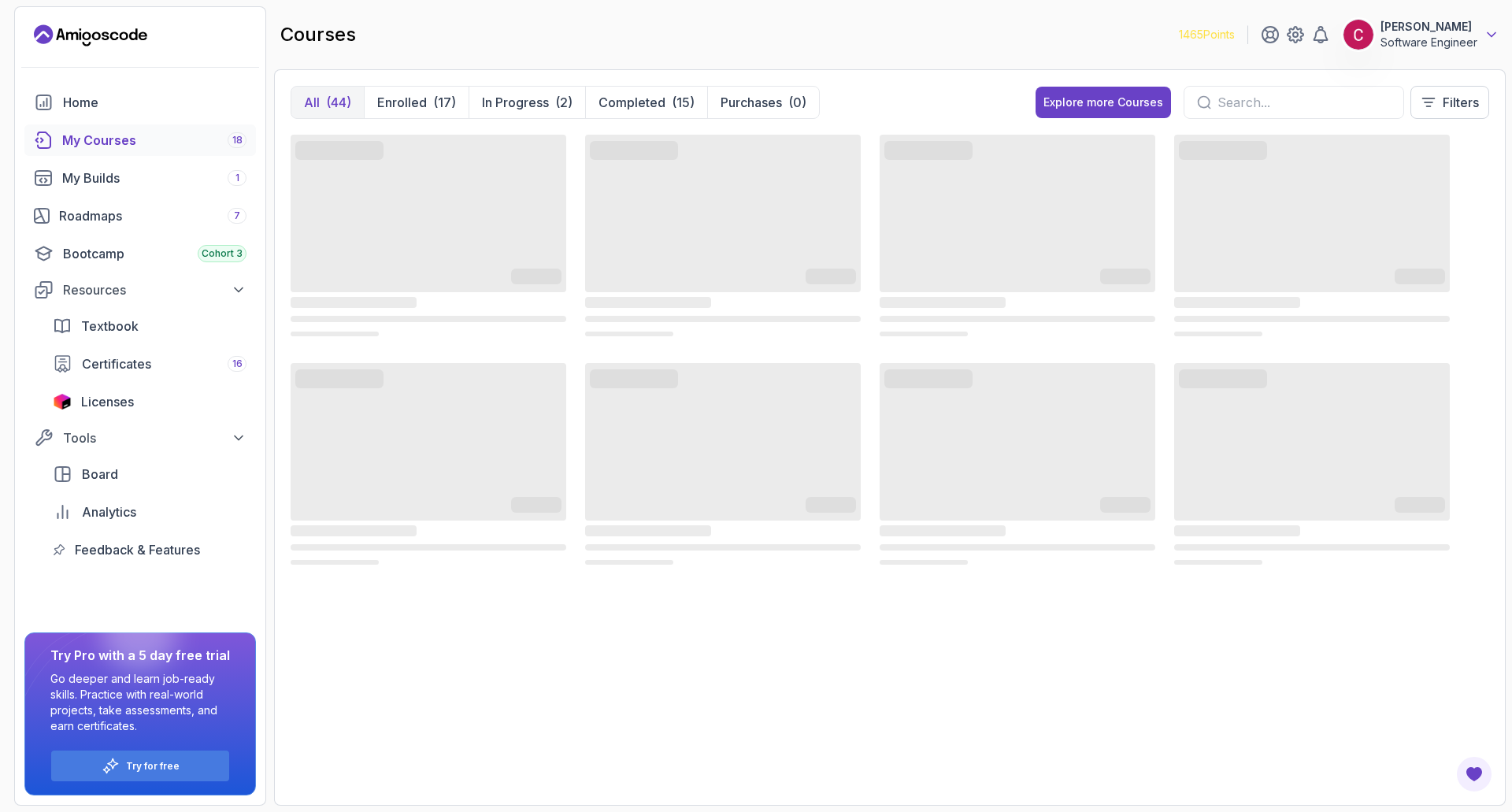
click at [1208, 31] on icon at bounding box center [1491, 34] width 16 height 16
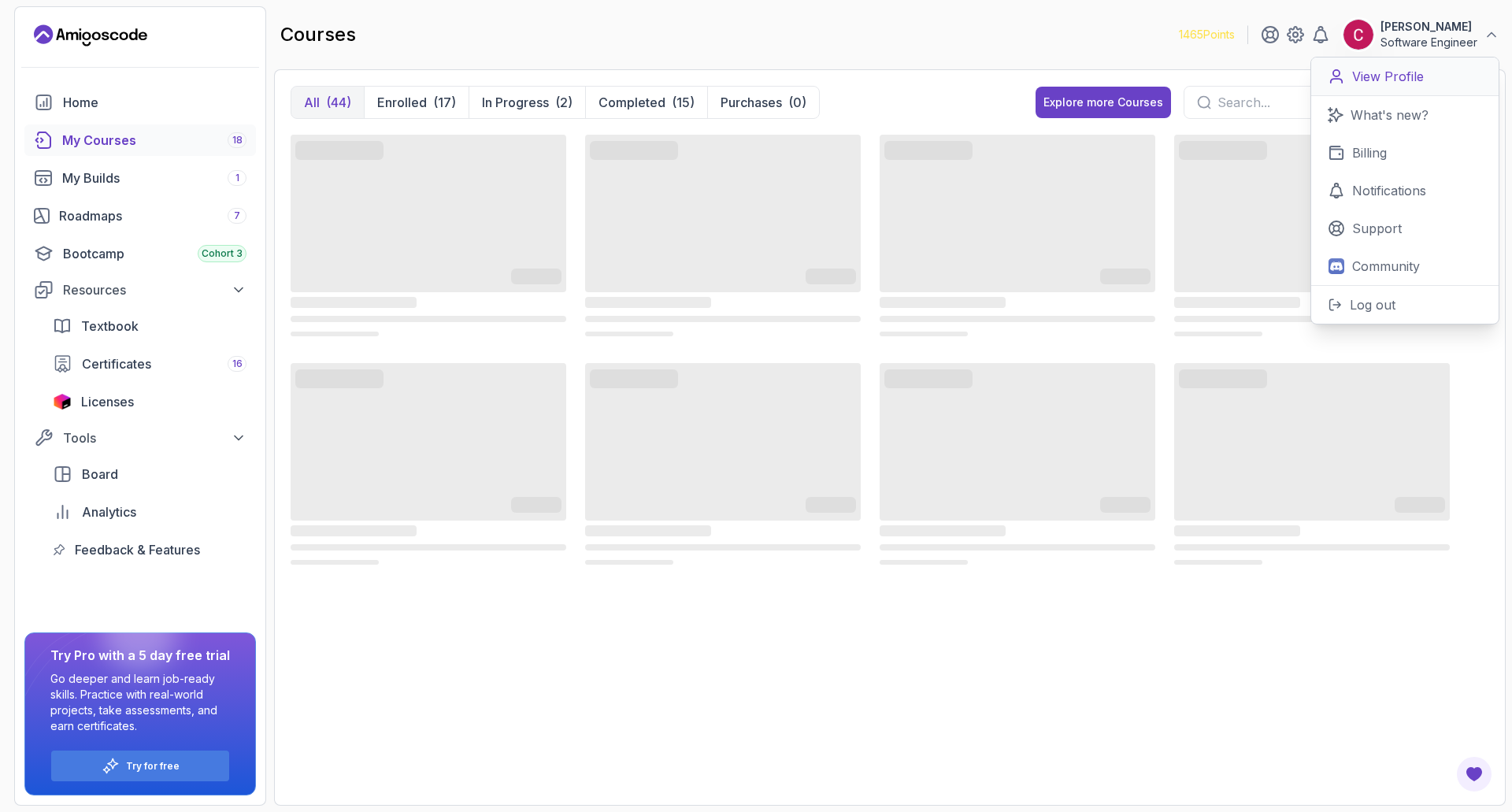
click at [1208, 82] on p "View Profile" at bounding box center [1387, 76] width 72 height 19
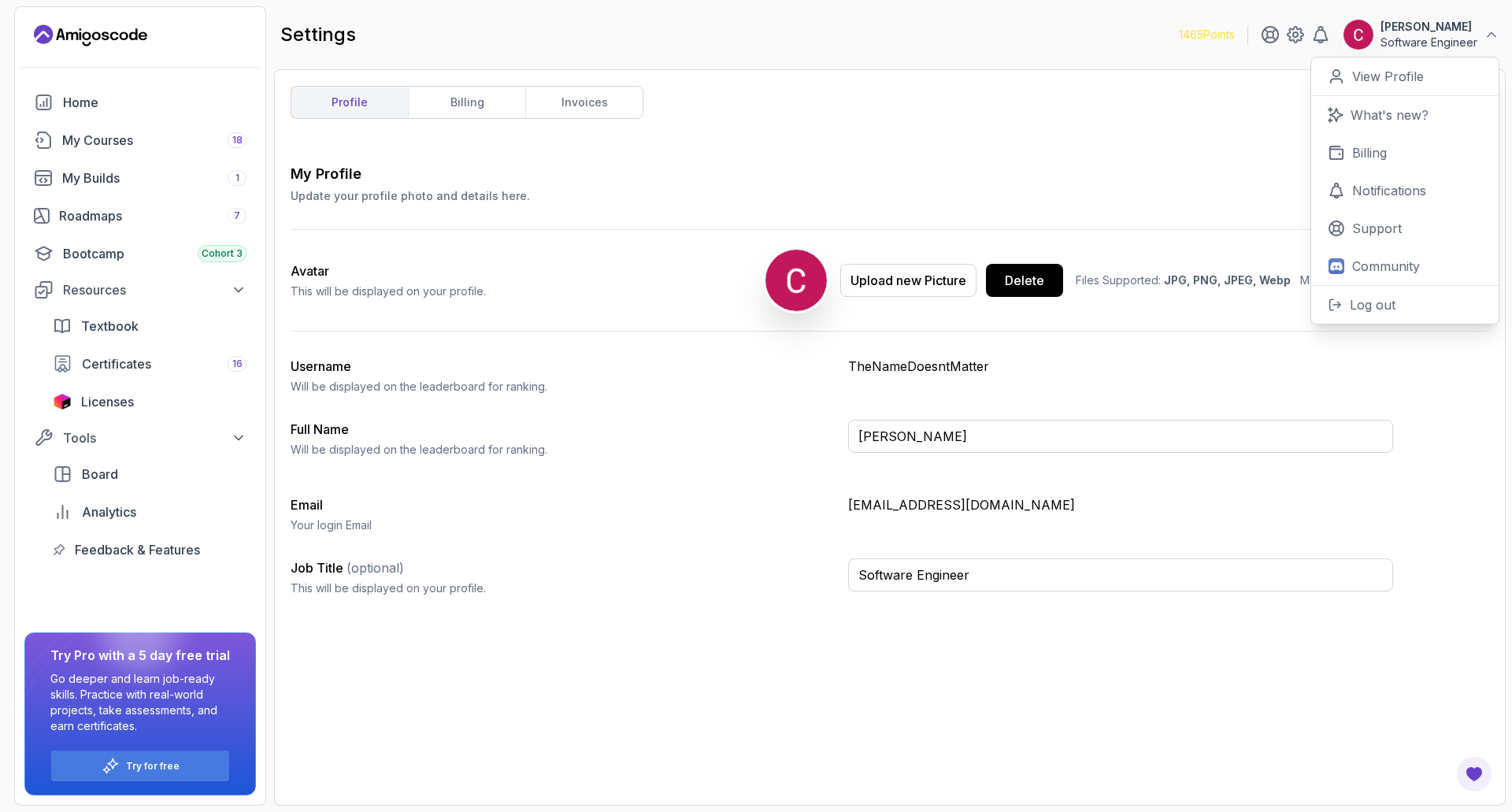
click at [469, 247] on div "Avatar This will be displayed on your profile. Upload new Picture Delete Files …" at bounding box center [841, 280] width 1102 height 101
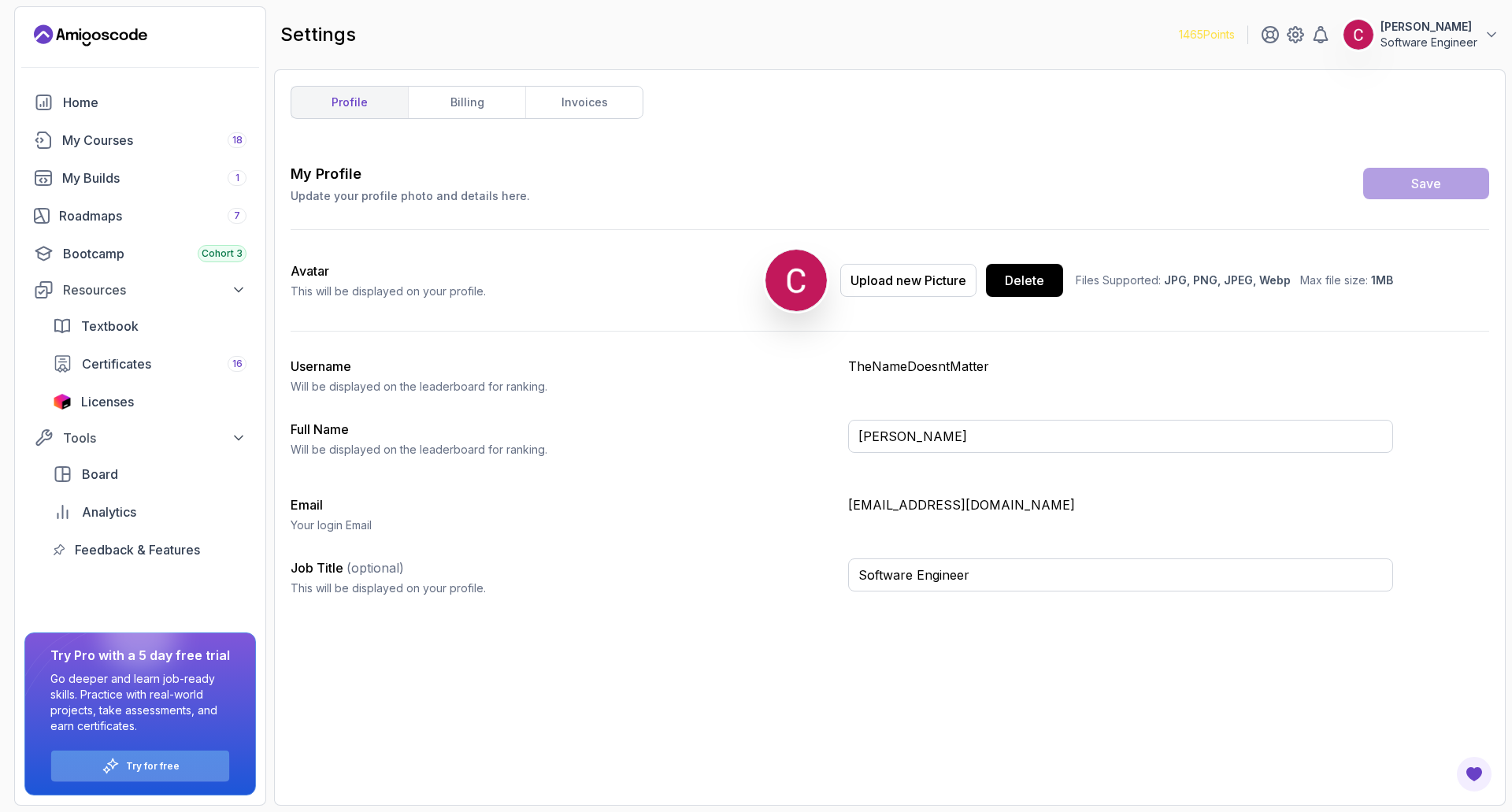
click at [166, 547] on div "Try for free" at bounding box center [140, 766] width 178 height 31
click at [136, 547] on p "Try for free" at bounding box center [153, 766] width 54 height 12
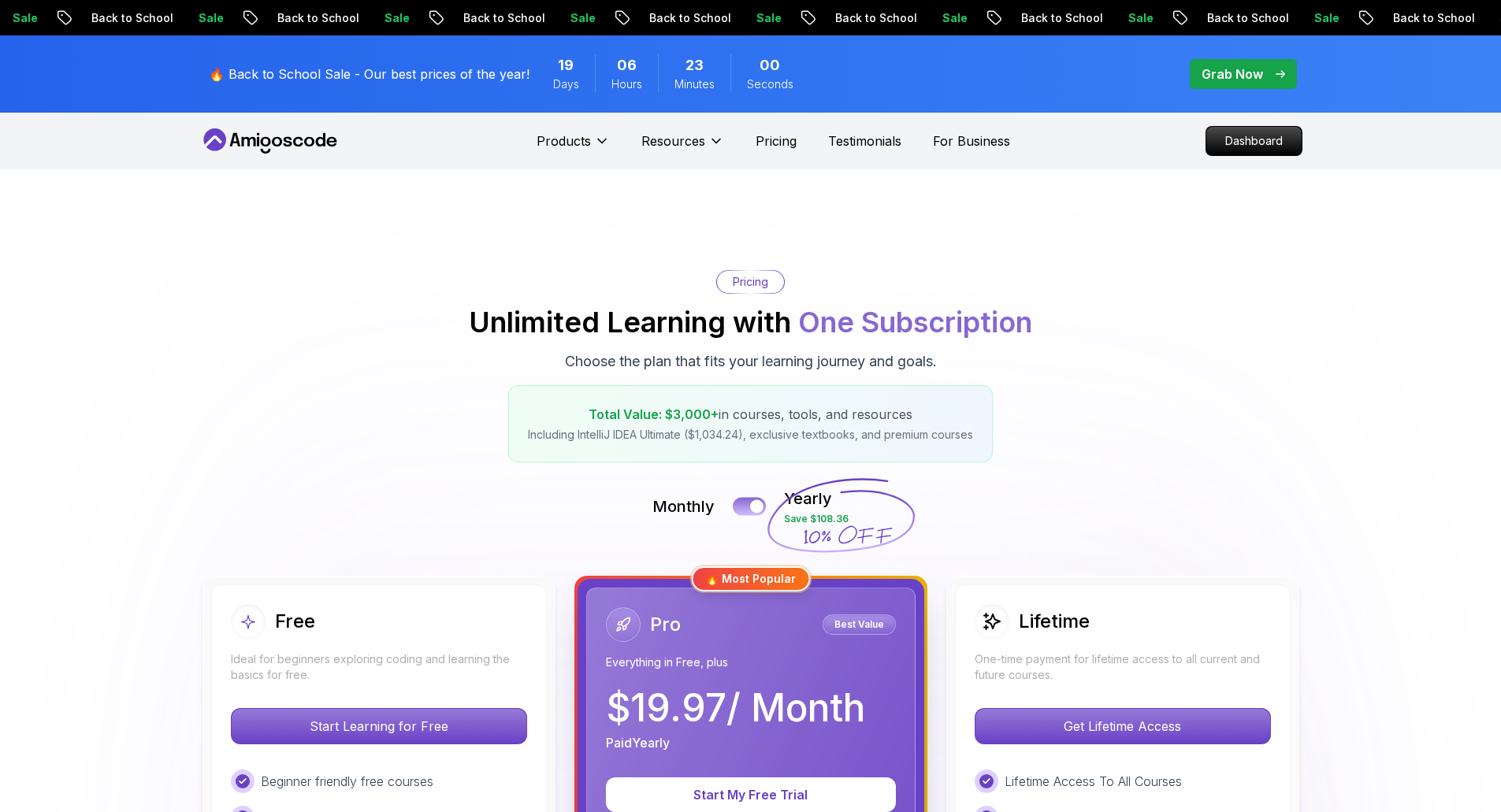
click at [753, 507] on div at bounding box center [757, 506] width 13 height 13
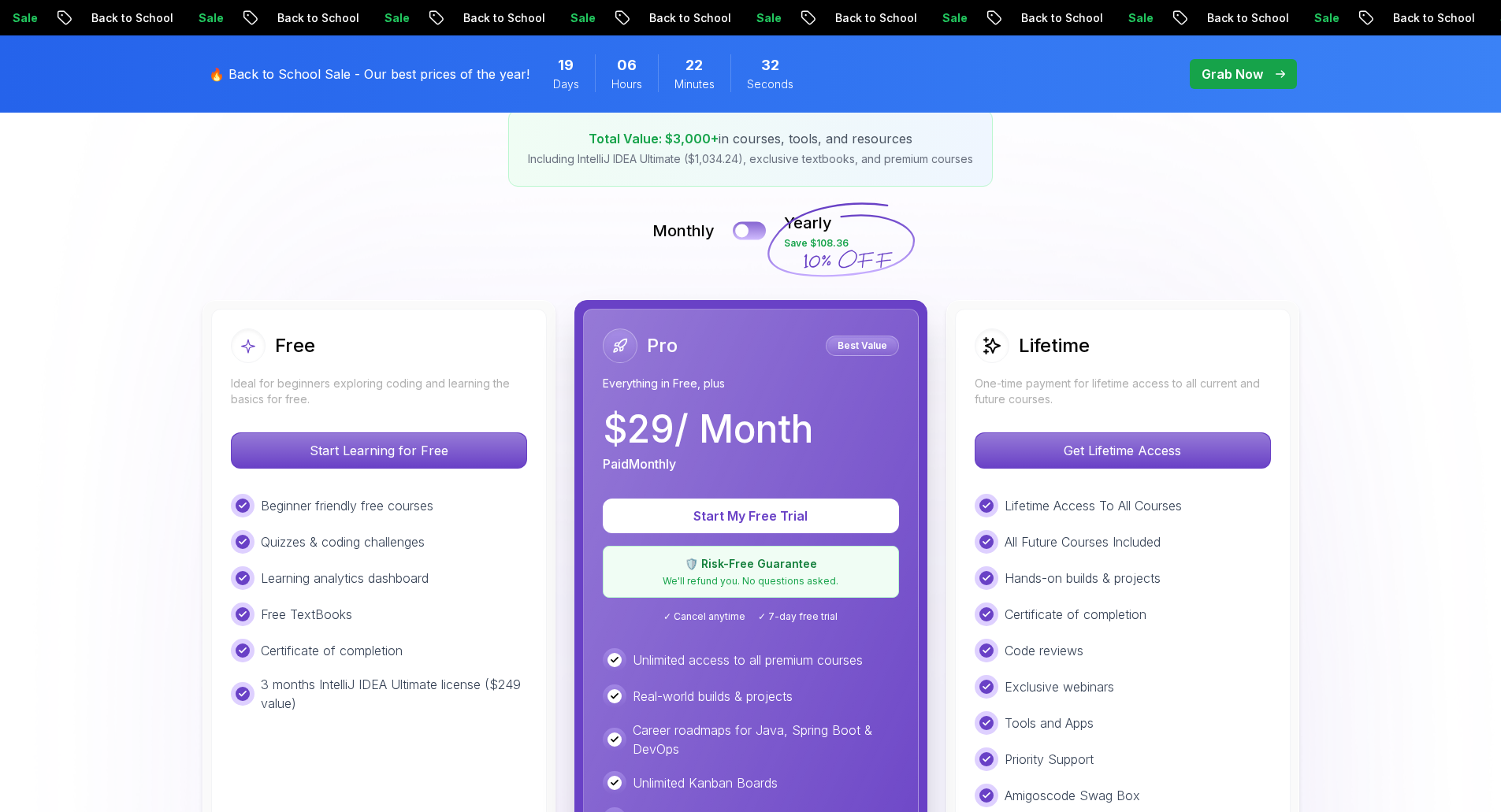
scroll to position [571, 0]
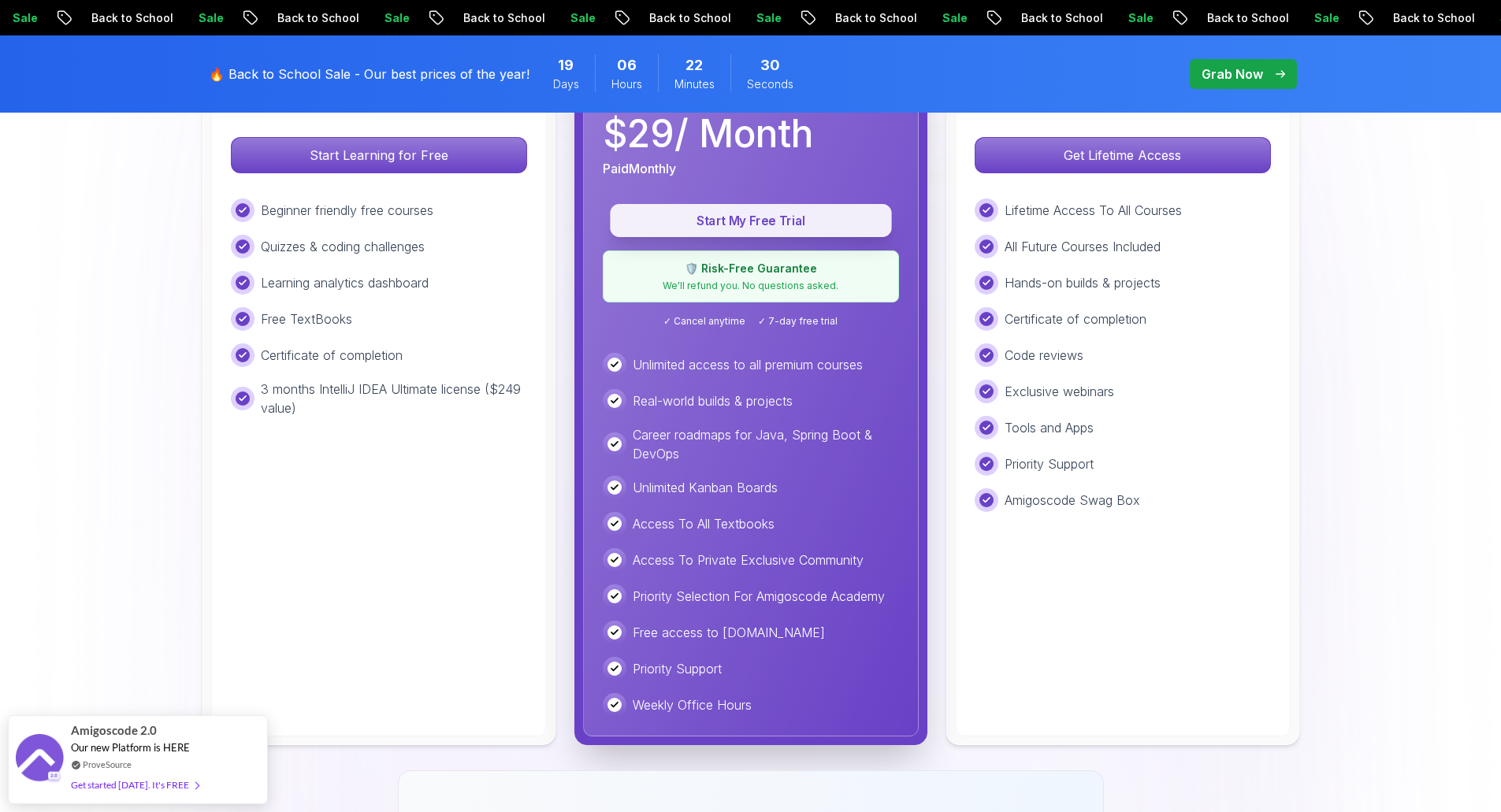
click at [716, 220] on p "Start My Free Trial" at bounding box center [750, 221] width 245 height 18
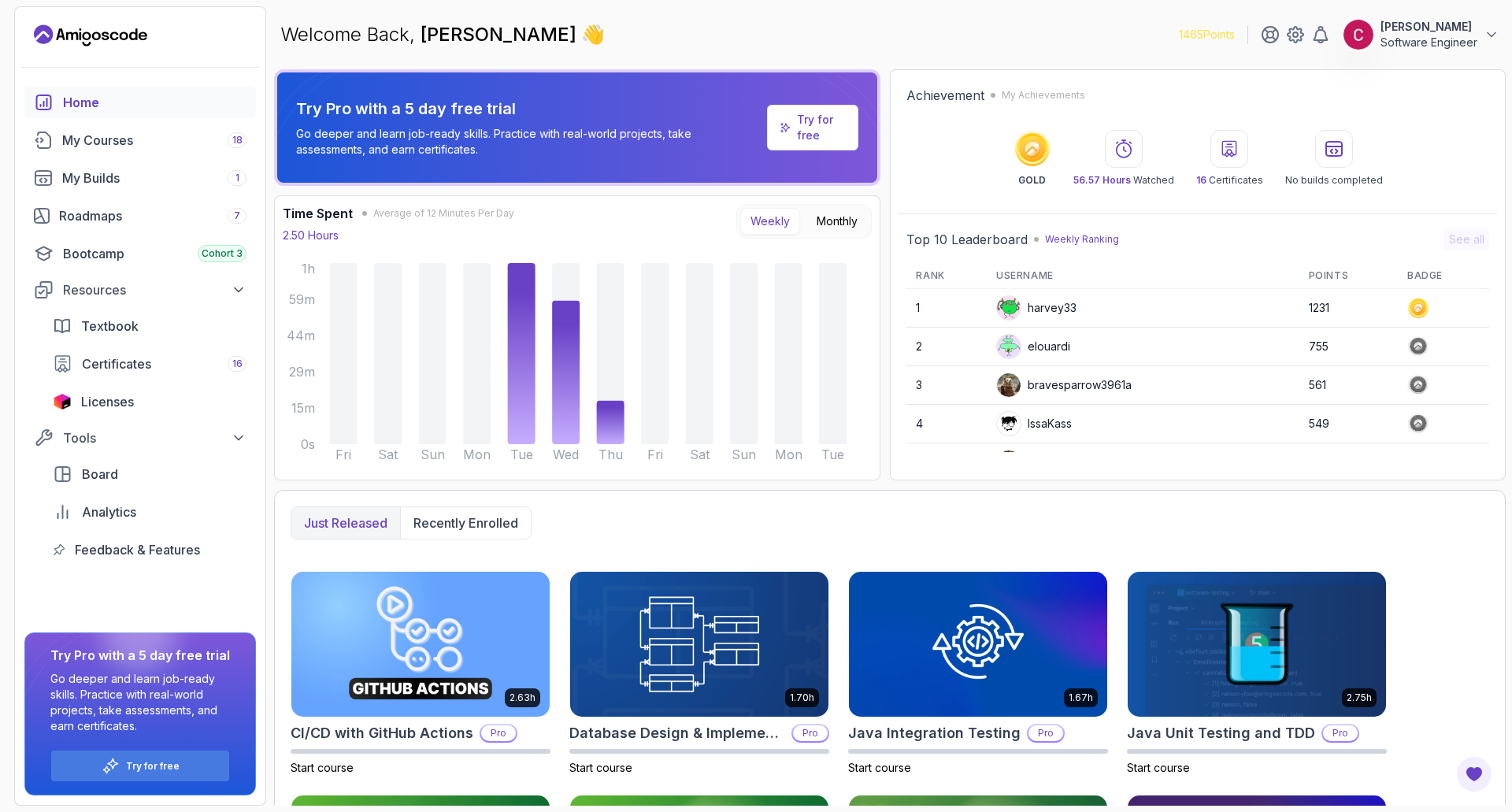
click at [835, 128] on p "Try for free" at bounding box center [821, 127] width 49 height 31
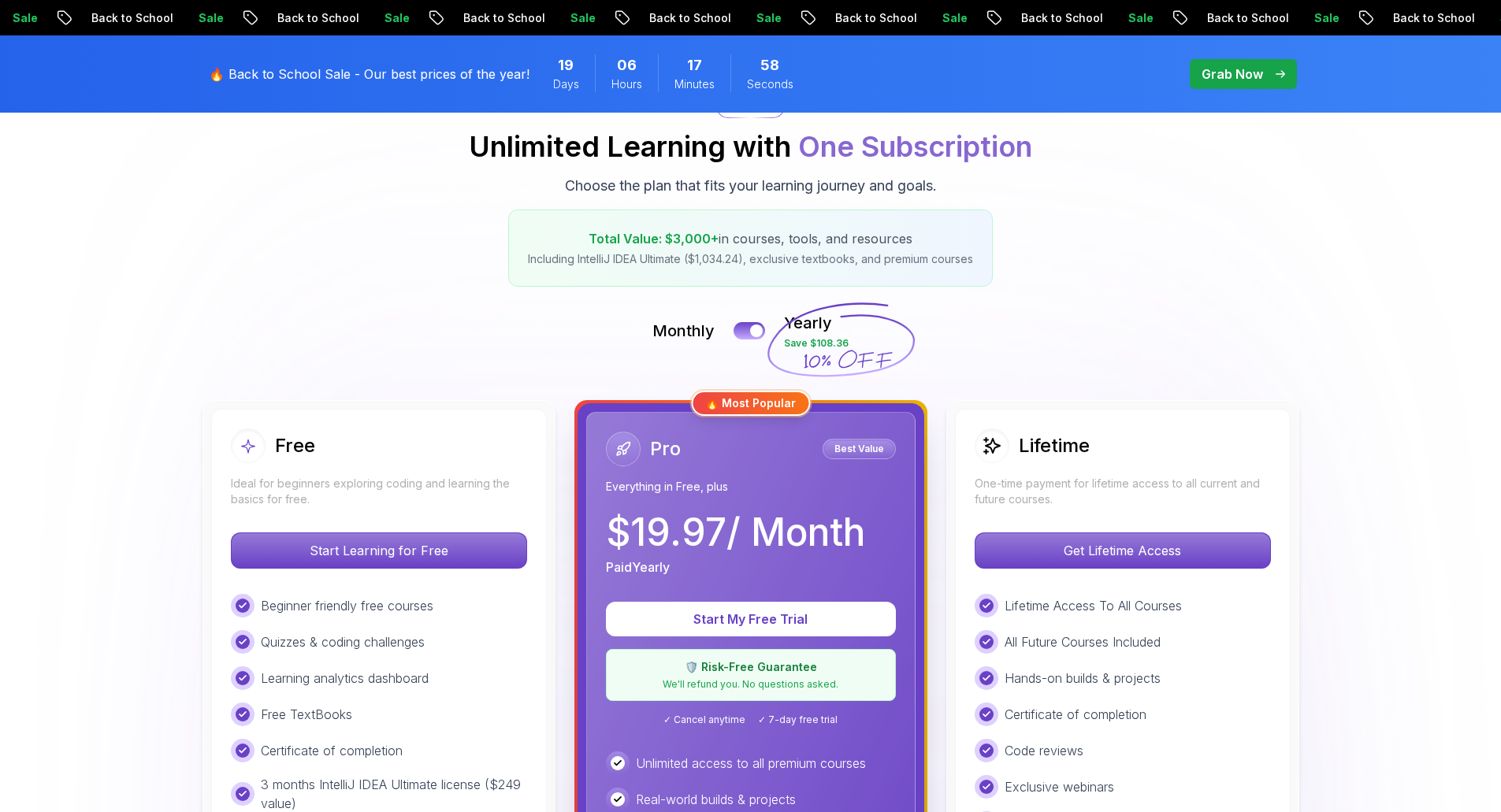
scroll to position [216, 0]
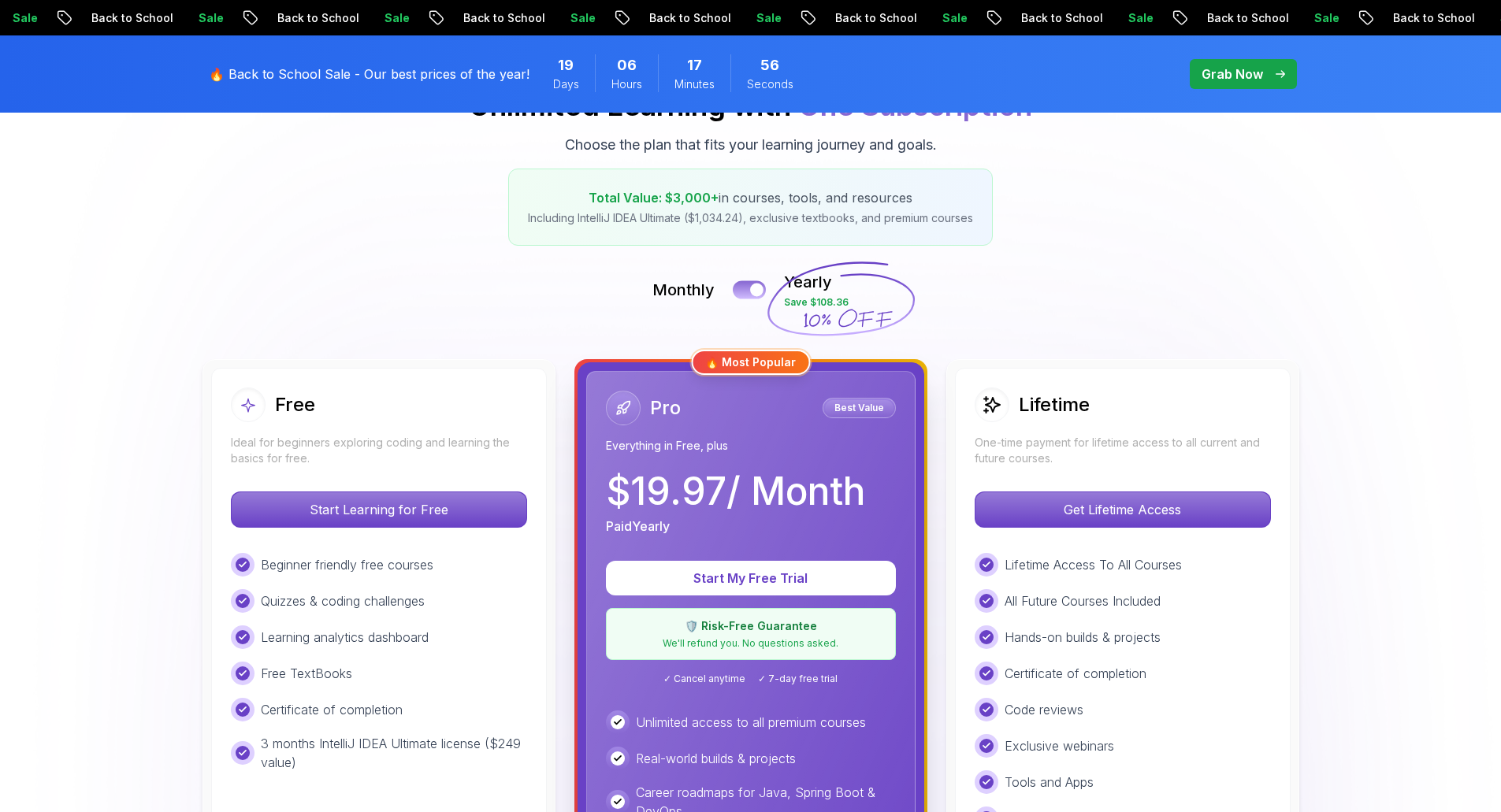
click at [751, 290] on div at bounding box center [757, 290] width 13 height 13
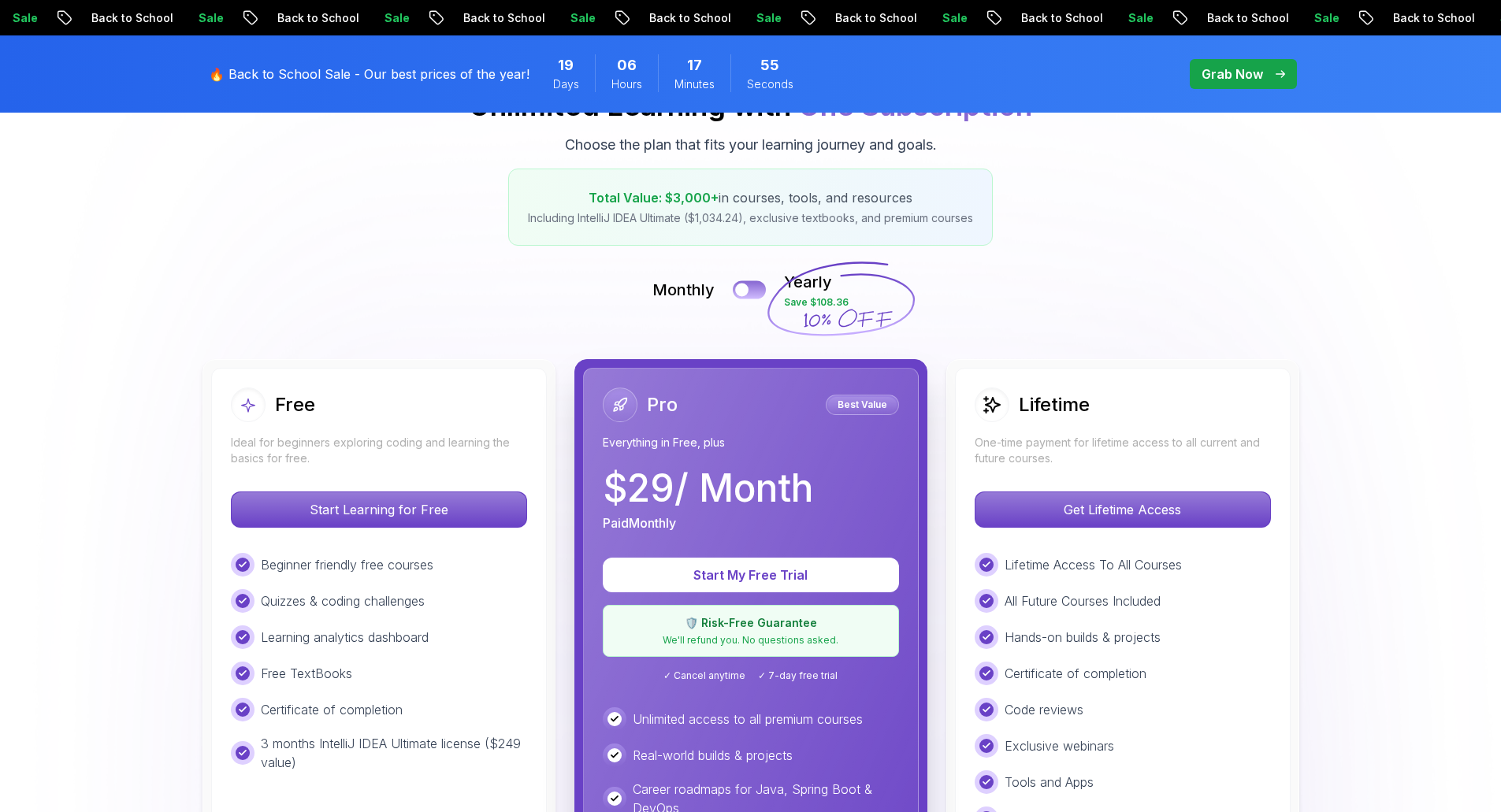
click at [752, 290] on button at bounding box center [750, 289] width 33 height 18
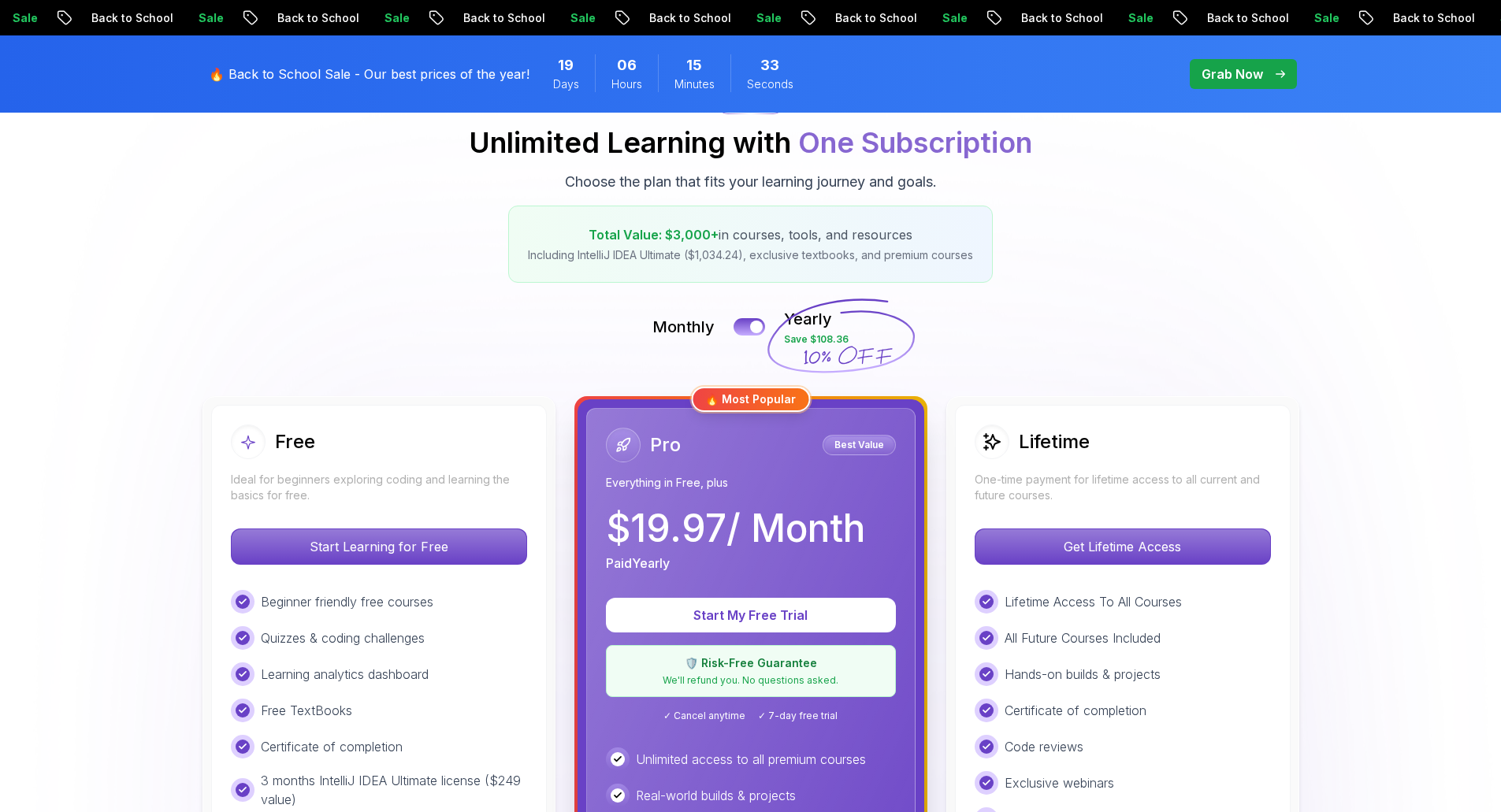
scroll to position [197, 0]
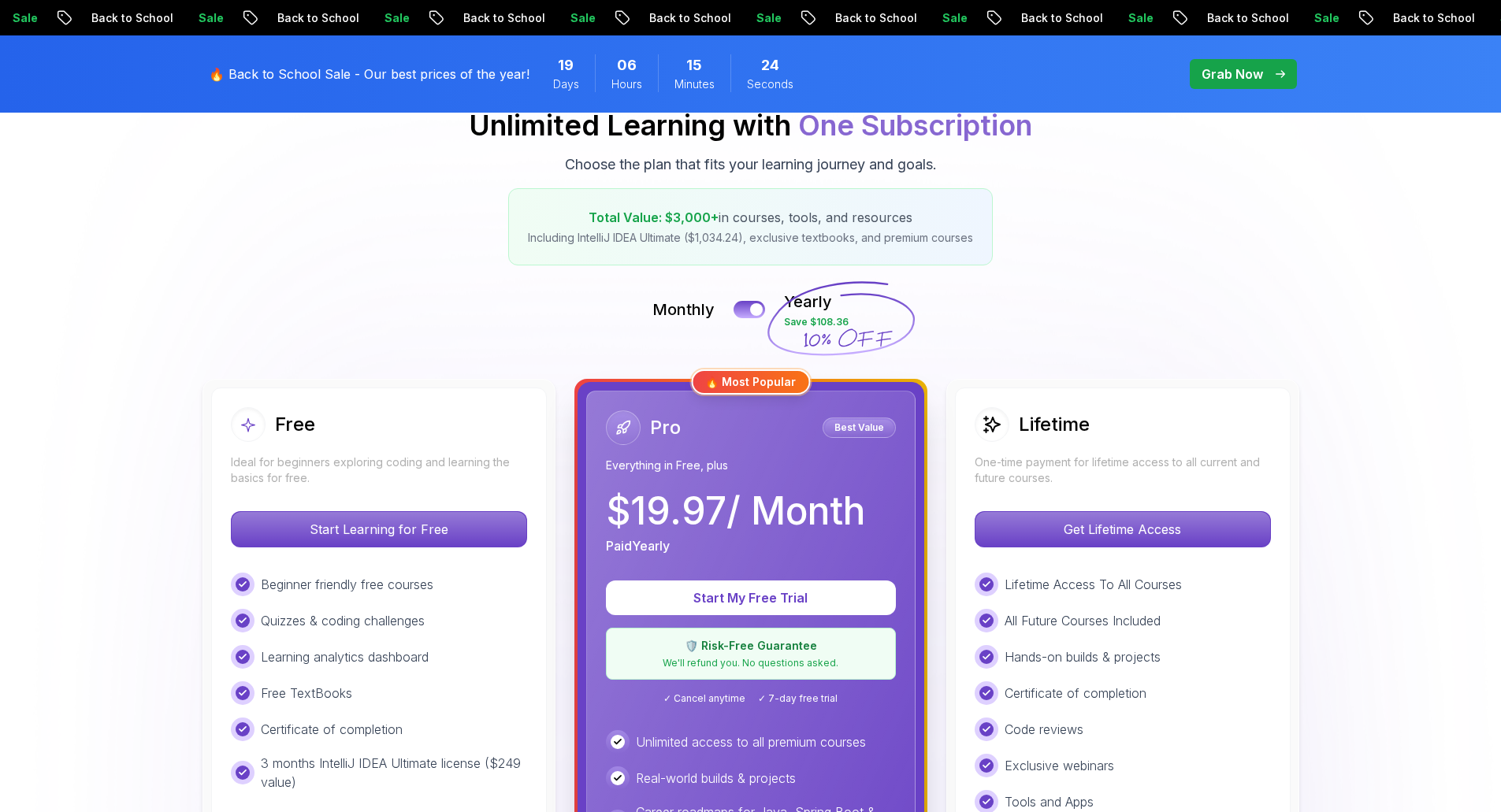
click at [286, 296] on div "Monthly Yearly Save $108.36" at bounding box center [750, 310] width 1103 height 38
click at [1237, 183] on div "Pricing Unlimited Learning with One Subscription Choose the plan that fits your…" at bounding box center [750, 169] width 1103 height 192
click at [1283, 205] on div "Pricing Unlimited Learning with One Subscription Choose the plan that fits your…" at bounding box center [750, 169] width 1103 height 192
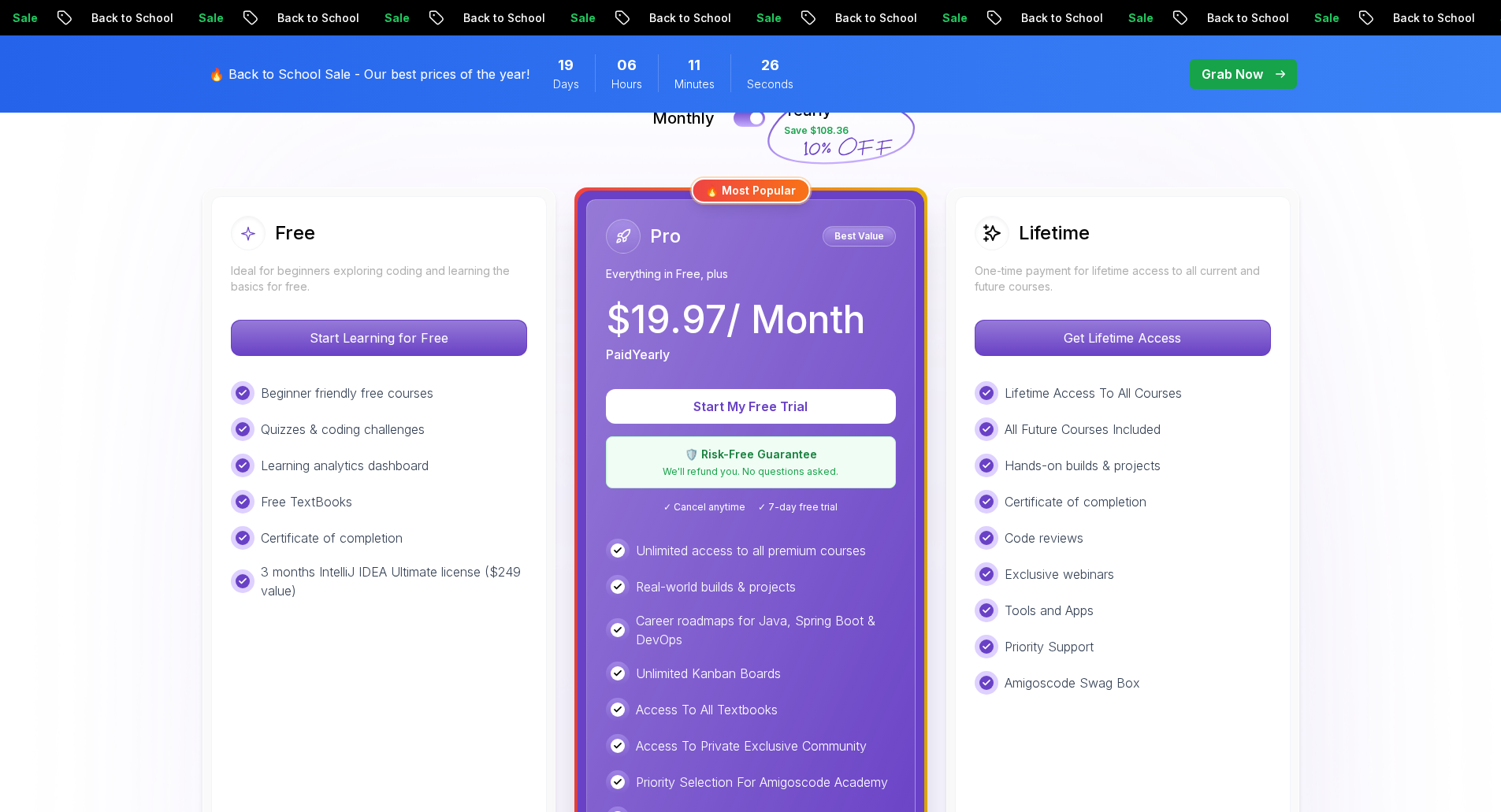
scroll to position [374, 0]
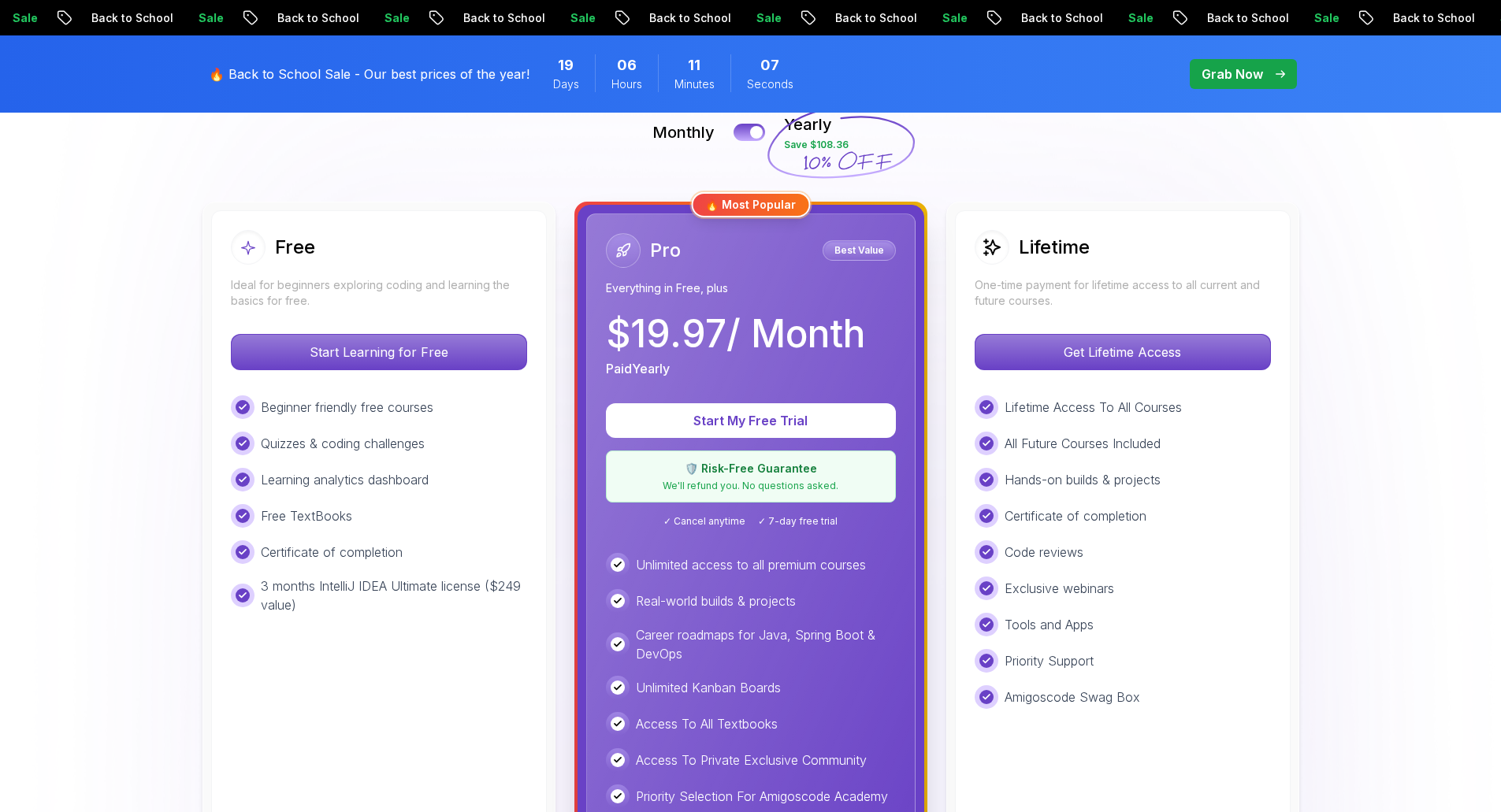
click at [1417, 143] on img at bounding box center [750, 783] width 1501 height 1977
drag, startPoint x: 1020, startPoint y: 245, endPoint x: 1130, endPoint y: 259, distance: 110.9
click at [1130, 259] on div "Lifetime" at bounding box center [1122, 247] width 296 height 35
click at [1266, 259] on div "Lifetime" at bounding box center [1122, 247] width 296 height 35
click at [1145, 241] on div "Lifetime" at bounding box center [1122, 247] width 296 height 35
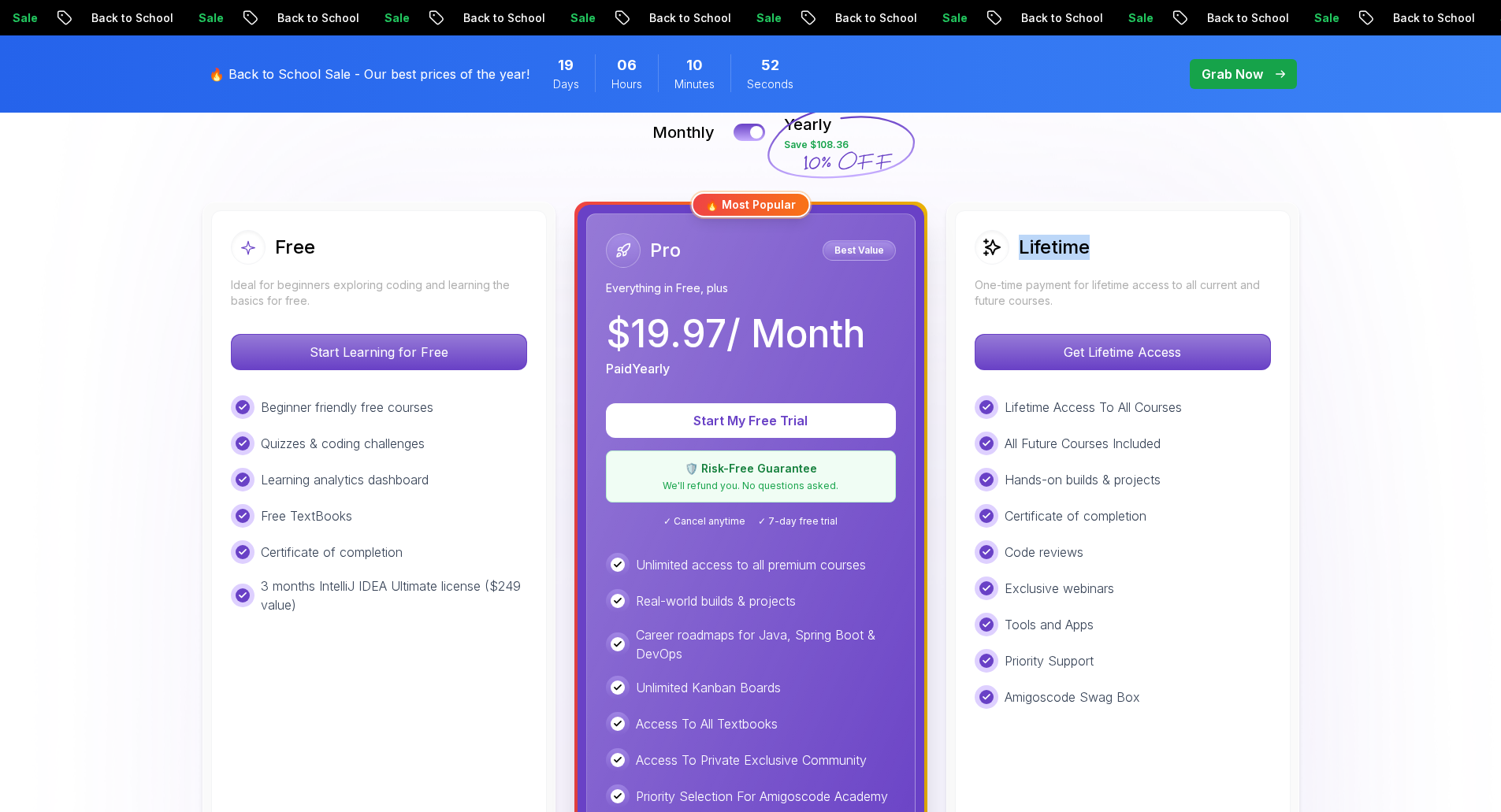
drag, startPoint x: 1100, startPoint y: 241, endPoint x: 1009, endPoint y: 231, distance: 91.5
click at [1009, 231] on div "Lifetime" at bounding box center [1122, 247] width 296 height 35
click at [1339, 232] on img at bounding box center [750, 783] width 1501 height 1977
click at [1114, 243] on div "Lifetime" at bounding box center [1122, 247] width 296 height 35
click at [1042, 235] on h2 "Lifetime" at bounding box center [1055, 247] width 71 height 26
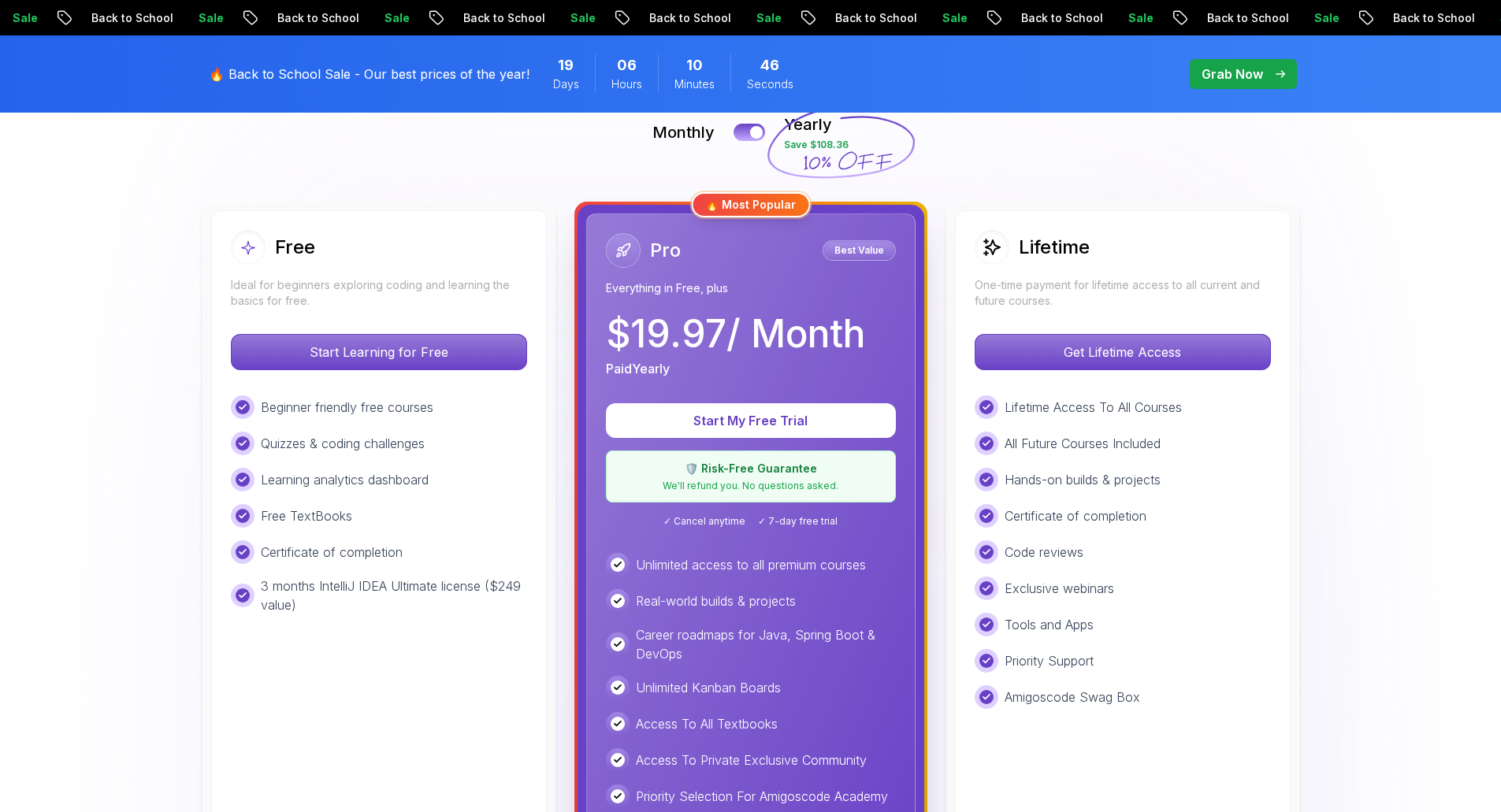
click at [284, 249] on h2 "Free" at bounding box center [295, 247] width 41 height 26
drag, startPoint x: 193, startPoint y: 200, endPoint x: 192, endPoint y: 174, distance: 26.0
click at [192, 200] on img at bounding box center [750, 783] width 1501 height 1977
click at [413, 273] on div "Free Ideal for beginners exploring coding and learning the basics for free." at bounding box center [379, 268] width 296 height 78
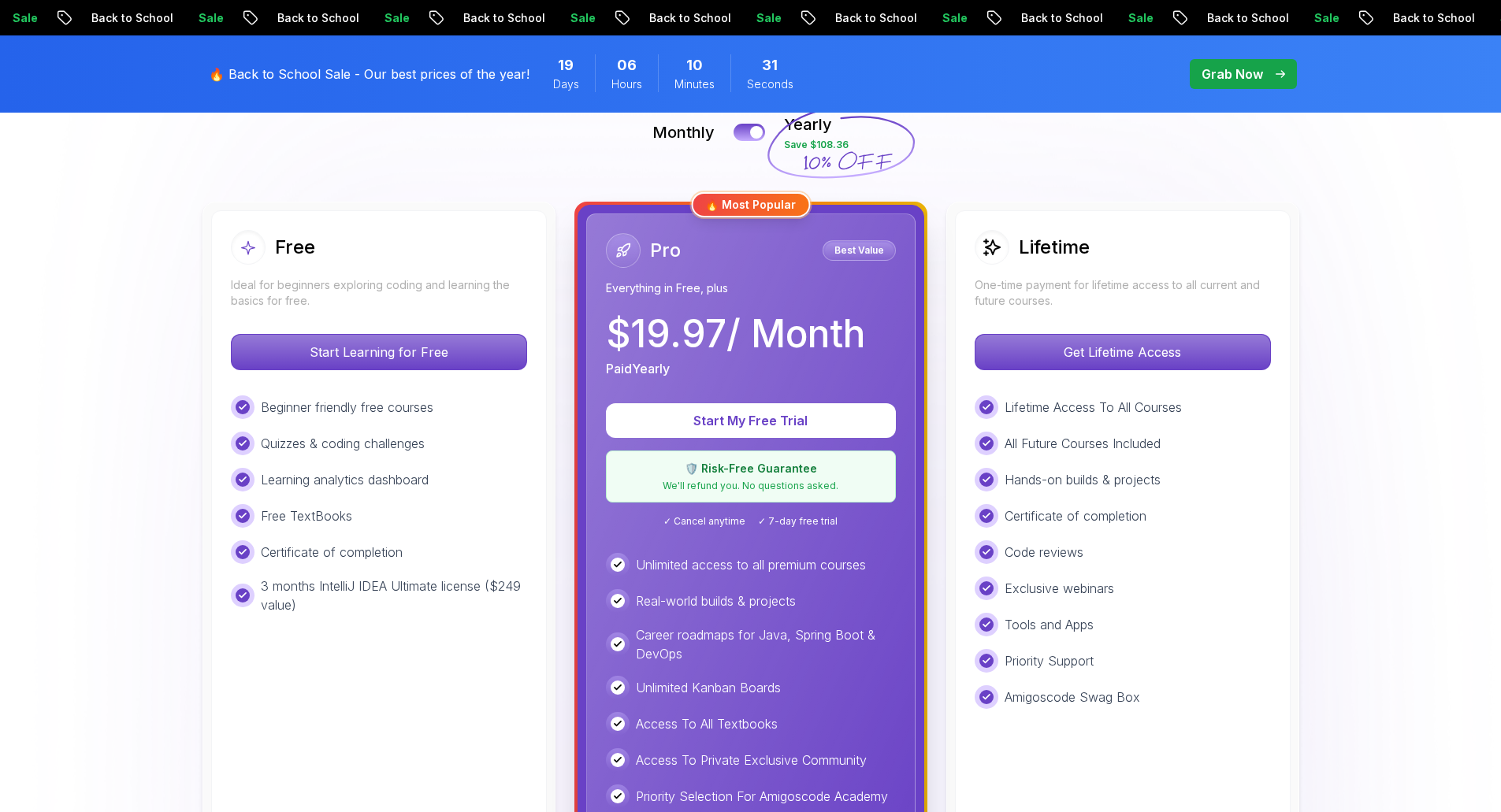
click at [1242, 80] on p "Grab Now" at bounding box center [1232, 74] width 61 height 19
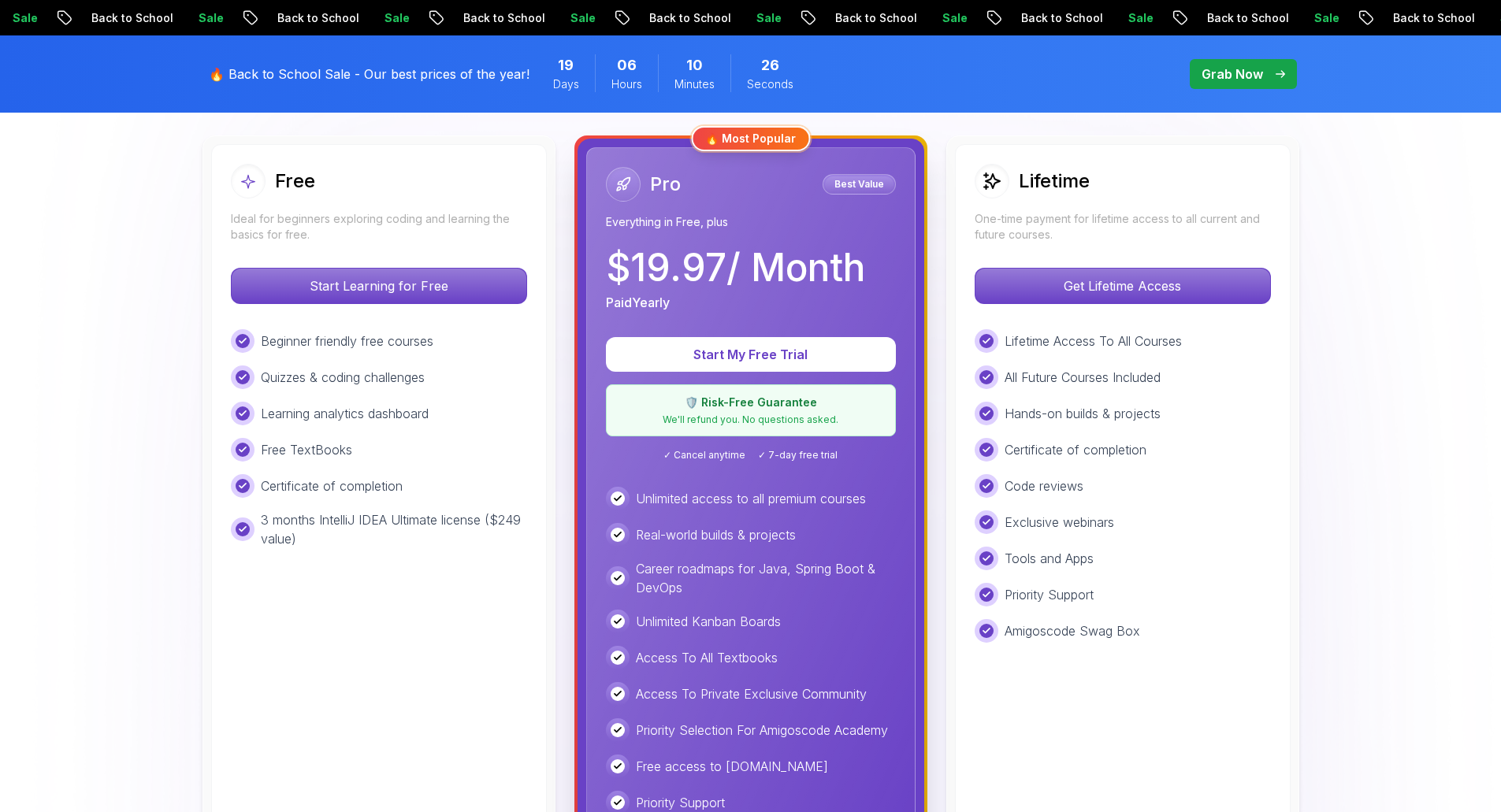
scroll to position [453, 0]
